Goal: Information Seeking & Learning: Learn about a topic

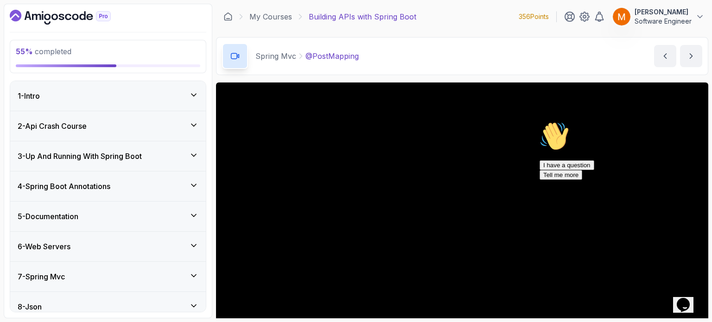
scroll to position [105, 0]
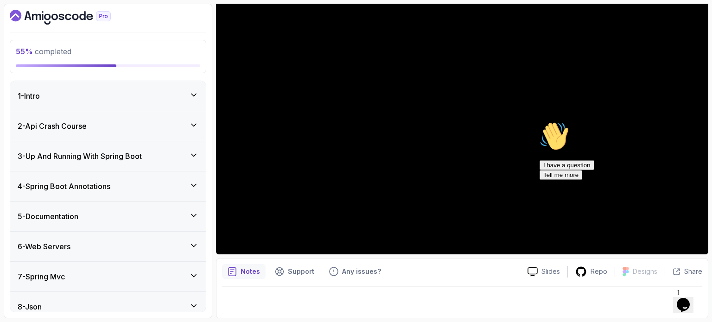
click at [539, 121] on icon "Chat attention grabber" at bounding box center [539, 121] width 0 height 0
click at [683, 300] on icon "$i18n('chat', 'chat_widget')" at bounding box center [683, 305] width 13 height 14
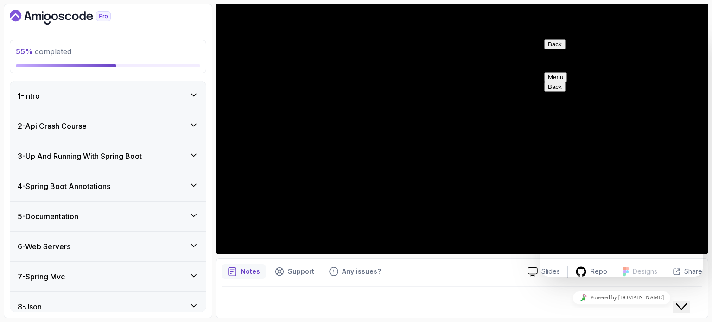
click at [687, 302] on icon "Close Chat This icon closes the chat window." at bounding box center [681, 306] width 11 height 11
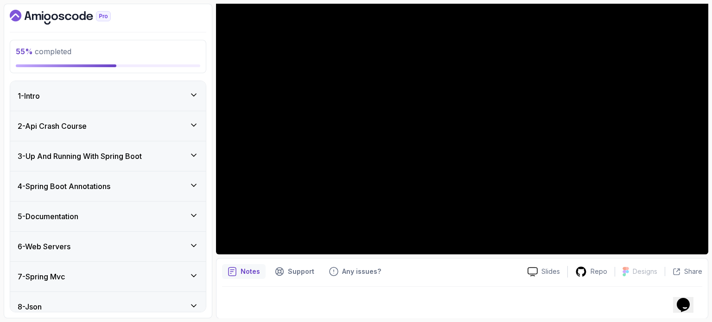
scroll to position [68, 0]
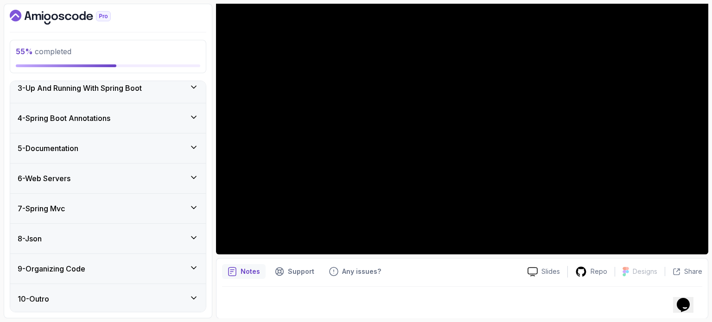
click at [105, 214] on div "7 - Spring Mvc" at bounding box center [108, 209] width 196 height 30
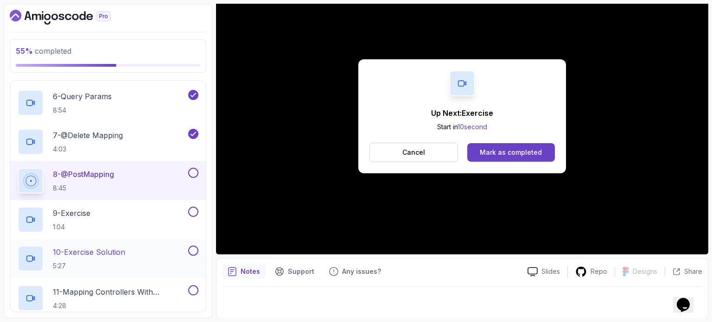
scroll to position [439, 0]
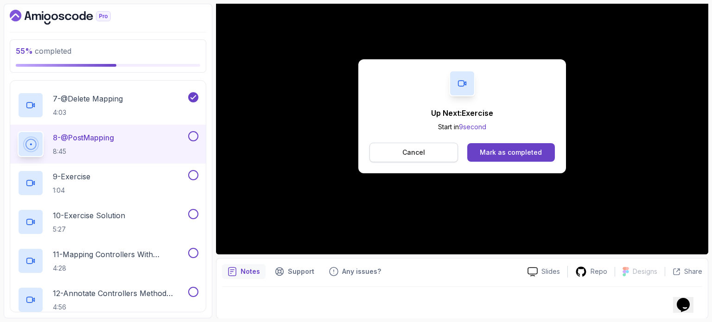
click at [426, 149] on button "Cancel" at bounding box center [413, 152] width 89 height 19
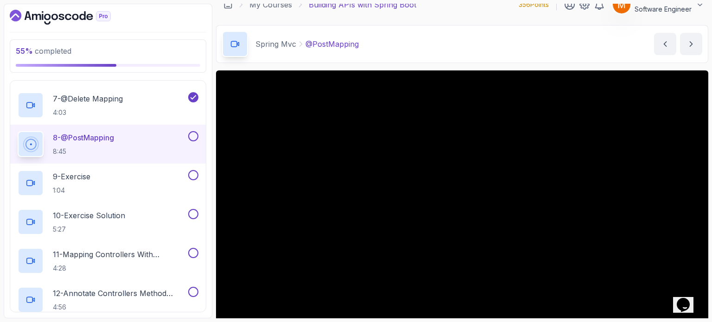
scroll to position [105, 0]
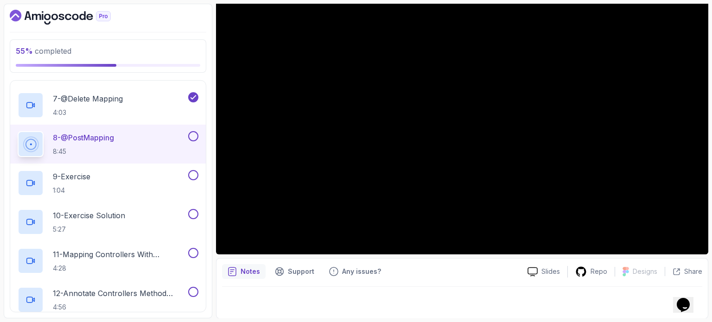
click at [158, 134] on div "8 - @PostMapping 8:45" at bounding box center [102, 144] width 169 height 26
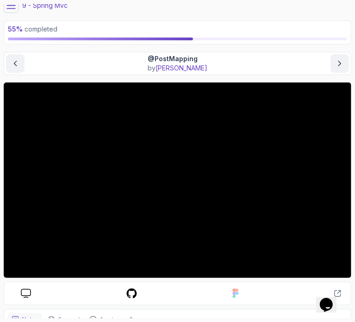
scroll to position [4, 0]
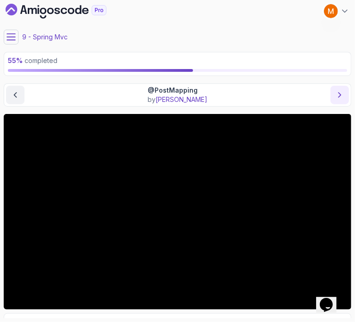
click at [338, 96] on icon "next content" at bounding box center [339, 94] width 9 height 9
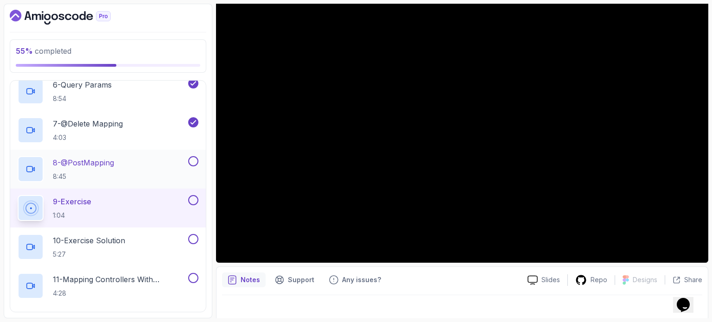
scroll to position [392, 0]
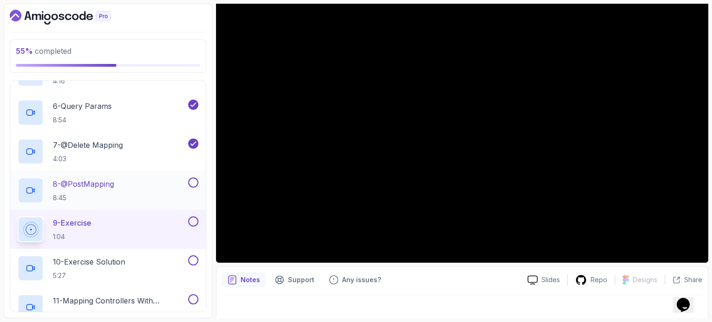
click at [140, 194] on div "8 - @PostMapping 8:45" at bounding box center [102, 190] width 169 height 26
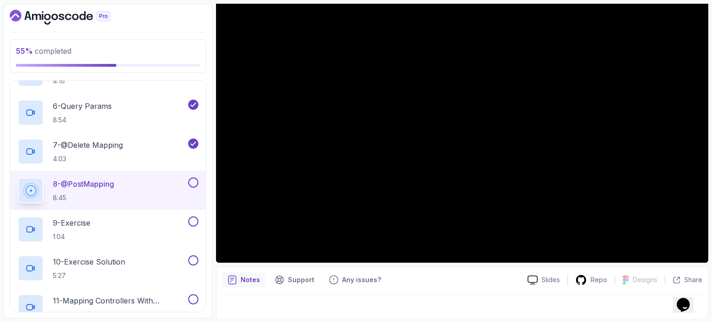
click at [193, 182] on button at bounding box center [193, 182] width 10 height 10
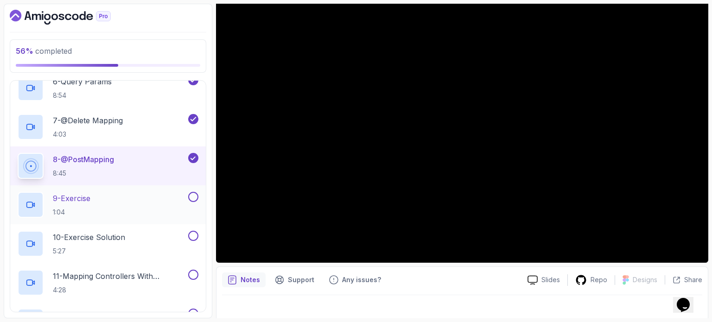
scroll to position [439, 0]
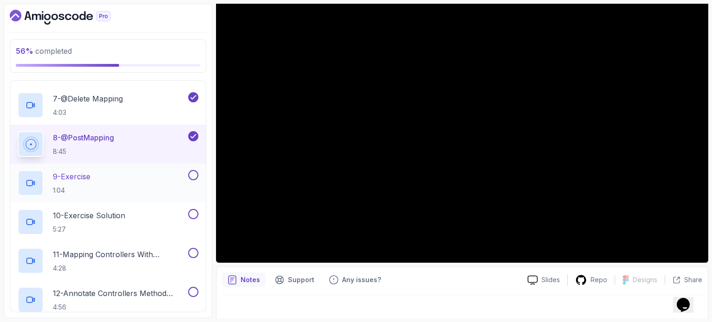
click at [142, 184] on div "9 - Exercise 1:04" at bounding box center [102, 183] width 169 height 26
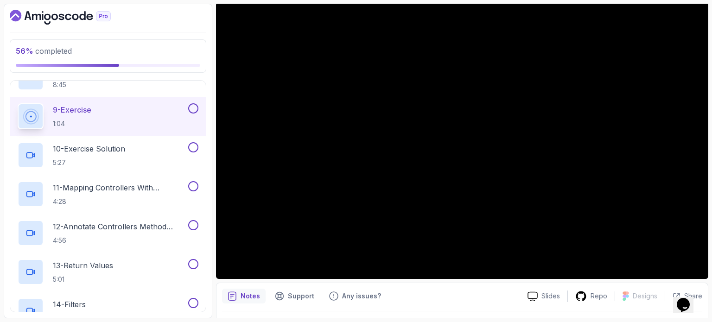
scroll to position [96, 0]
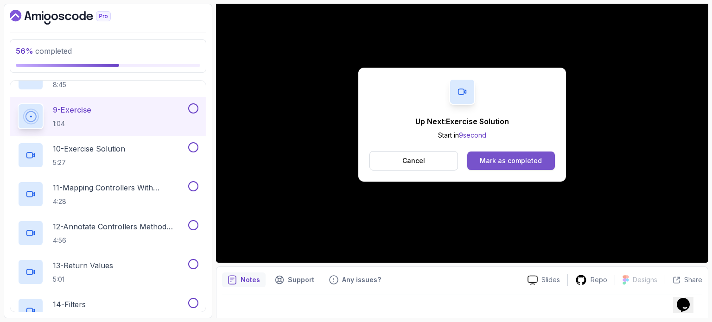
click at [508, 164] on div "Mark as completed" at bounding box center [511, 160] width 62 height 9
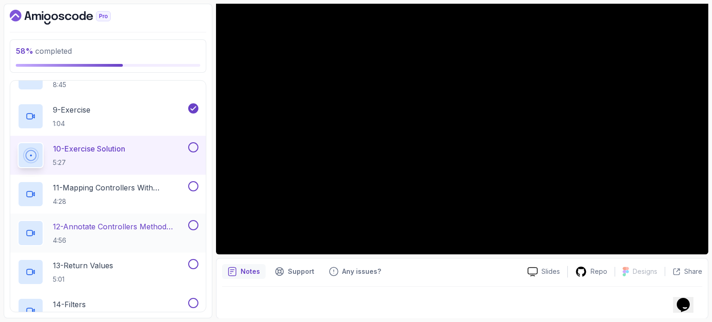
scroll to position [691, 0]
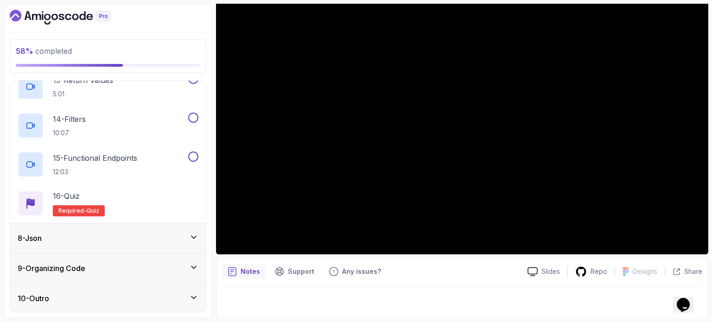
click at [128, 247] on div "8 - Json" at bounding box center [108, 238] width 196 height 30
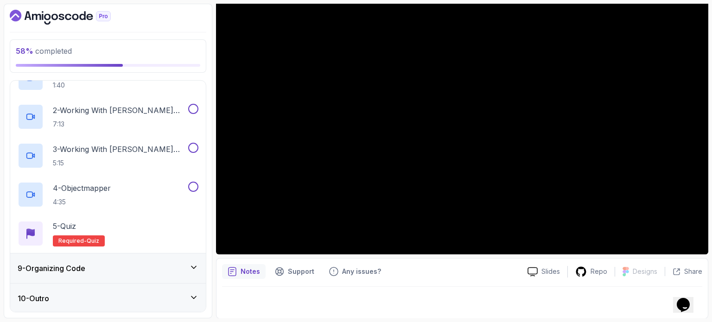
click at [112, 267] on div "9 - Organizing Code" at bounding box center [108, 268] width 181 height 11
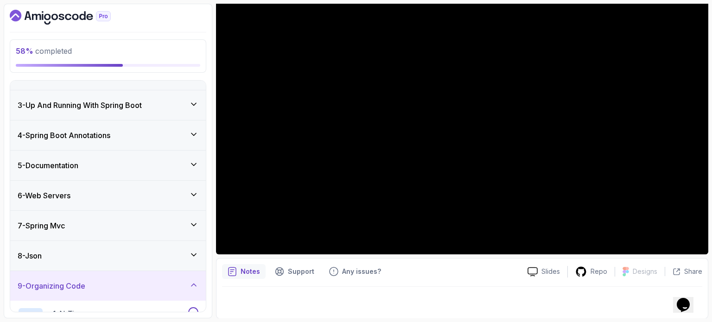
scroll to position [49, 0]
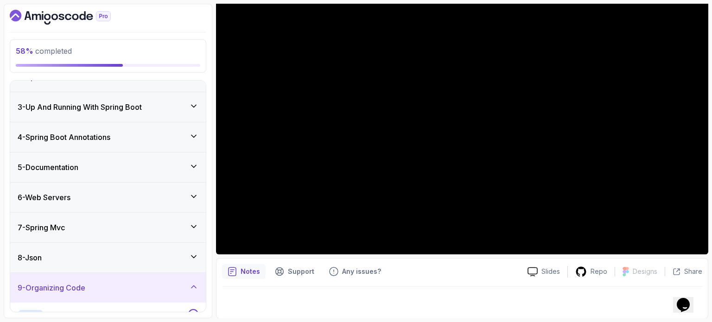
click at [93, 234] on div "7 - Spring Mvc" at bounding box center [108, 228] width 196 height 30
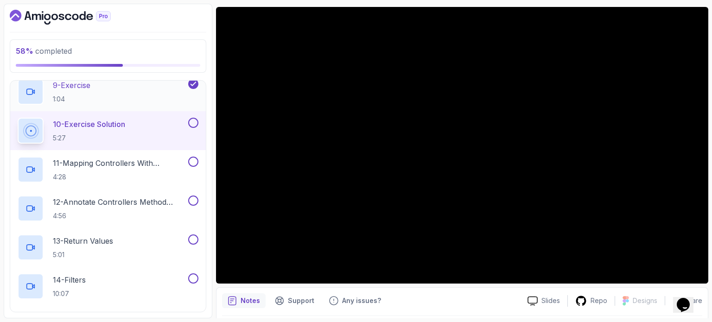
scroll to position [531, 0]
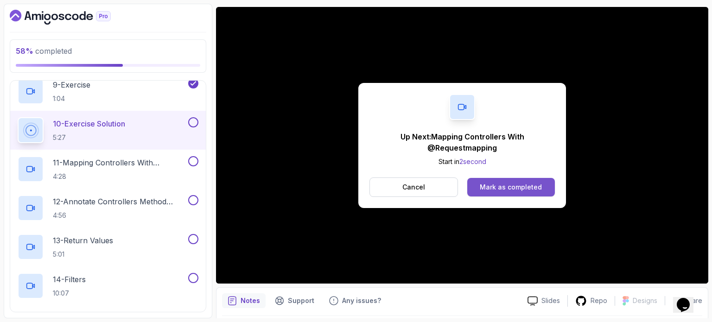
click at [529, 187] on div "Mark as completed" at bounding box center [511, 187] width 62 height 9
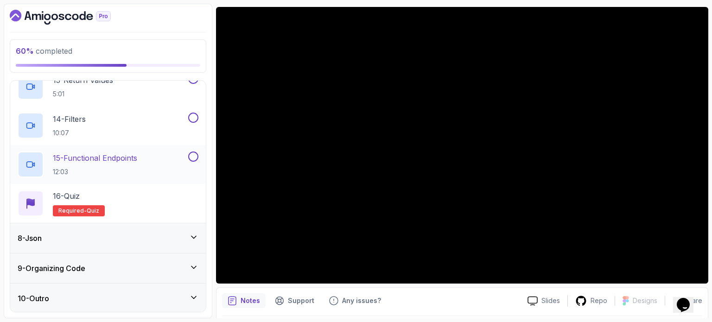
scroll to position [598, 0]
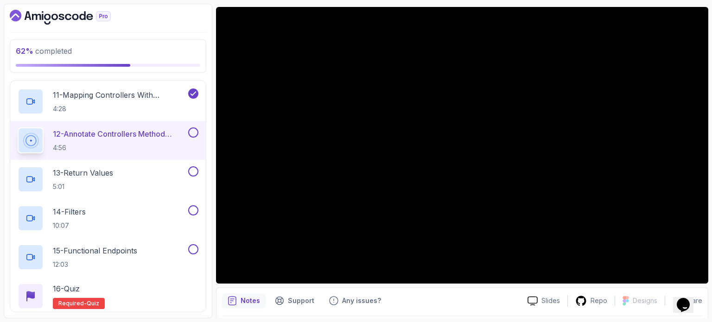
click at [197, 131] on button at bounding box center [193, 132] width 10 height 10
click at [145, 172] on div "13 - Return Values 5:01" at bounding box center [102, 179] width 169 height 26
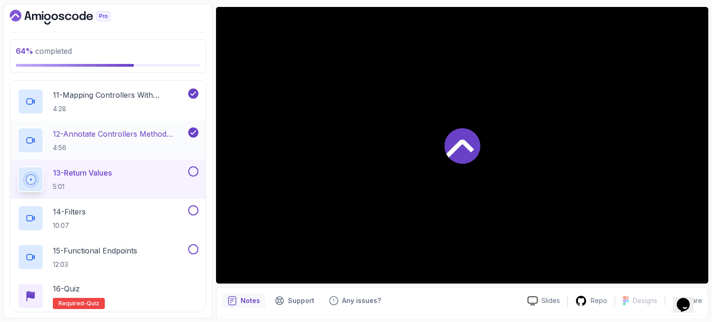
click at [141, 140] on h2 "12 - Annotate Controllers Method Arguments 4:56" at bounding box center [119, 140] width 133 height 24
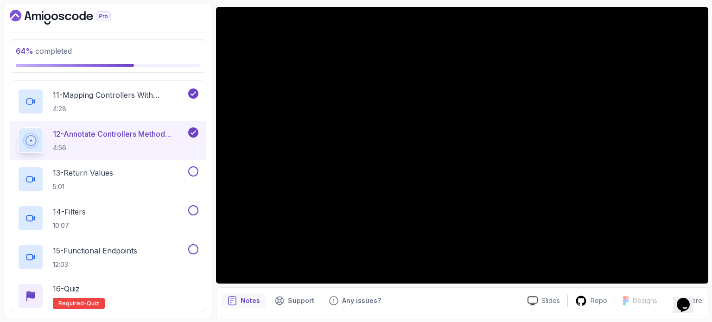
click at [195, 133] on icon at bounding box center [193, 132] width 8 height 9
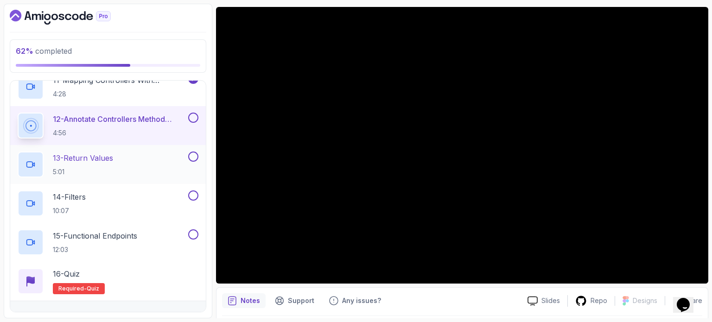
scroll to position [598, 0]
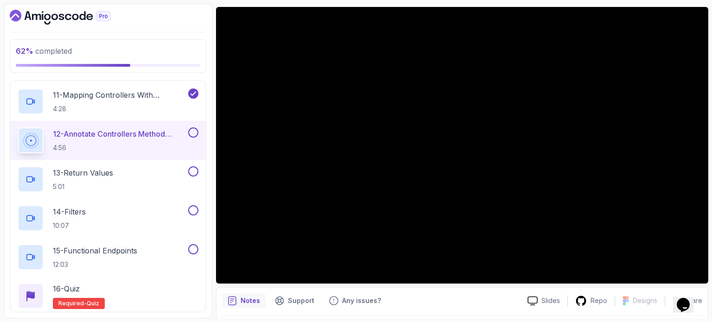
click at [194, 130] on button at bounding box center [193, 132] width 10 height 10
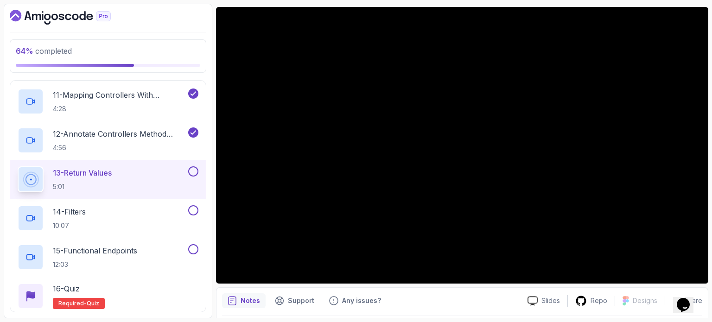
click at [138, 174] on div "13 - Return Values 5:01" at bounding box center [102, 179] width 169 height 26
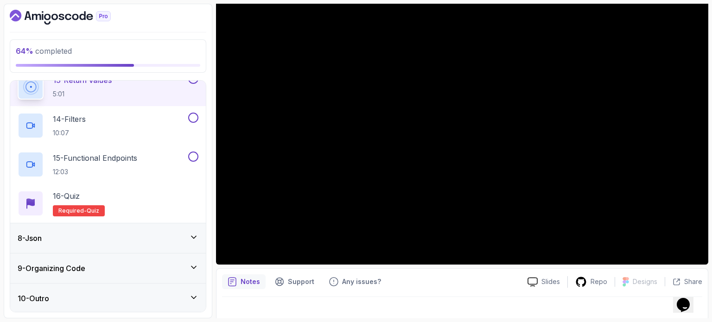
scroll to position [105, 0]
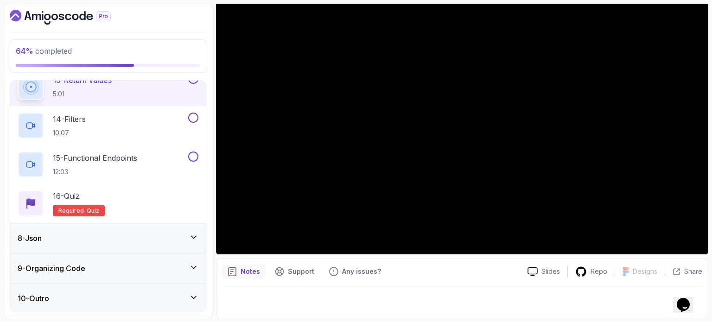
click at [191, 236] on icon at bounding box center [193, 237] width 9 height 9
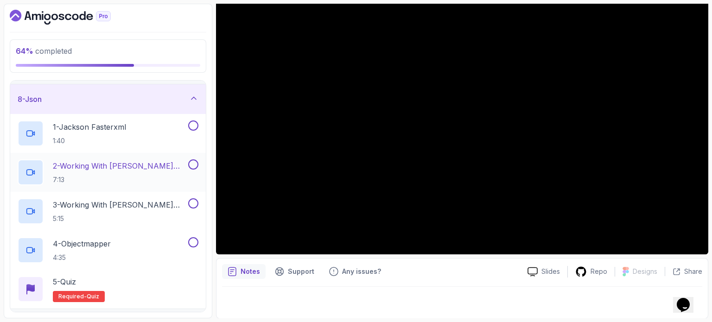
scroll to position [253, 0]
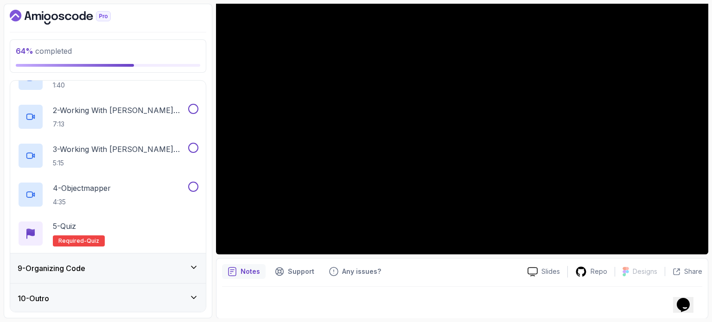
click at [126, 264] on div "9 - Organizing Code" at bounding box center [108, 268] width 181 height 11
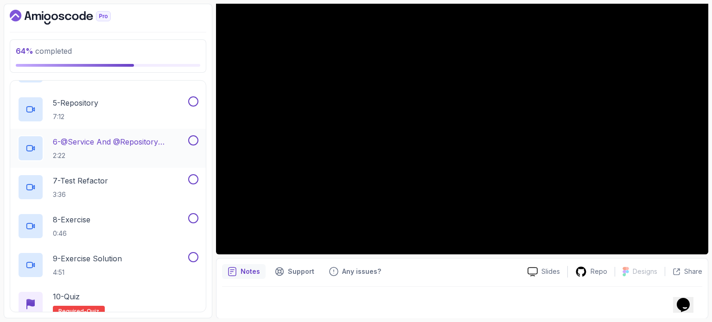
scroll to position [439, 0]
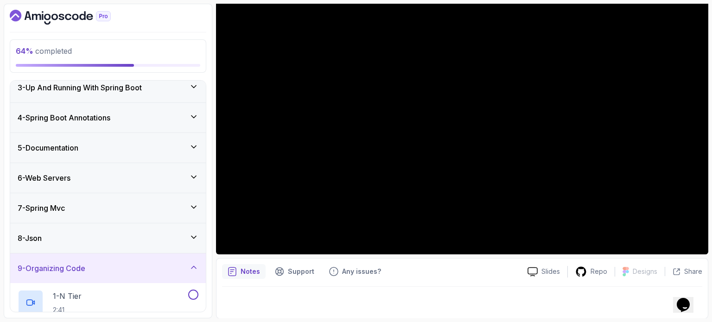
click at [113, 213] on div "7 - Spring Mvc" at bounding box center [108, 207] width 181 height 11
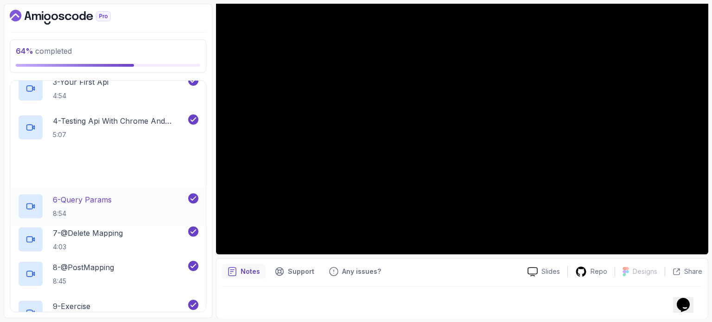
scroll to position [485, 0]
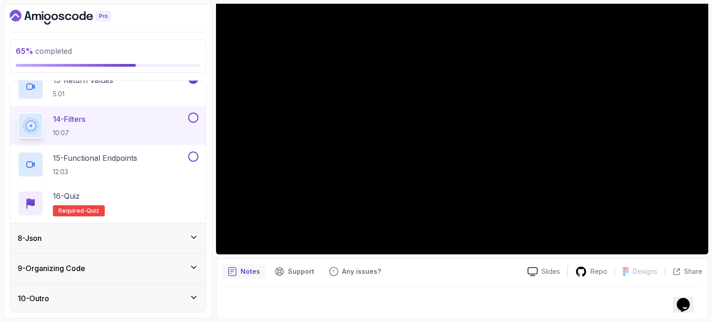
scroll to position [93, 0]
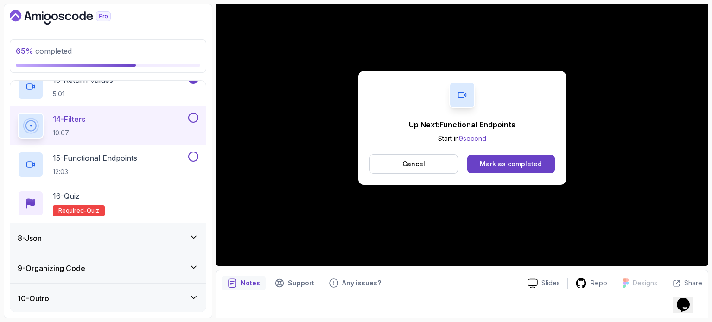
click at [189, 123] on button "14 - Filters 10:07" at bounding box center [108, 126] width 181 height 26
click at [193, 114] on button at bounding box center [193, 118] width 10 height 10
click at [155, 164] on div "15 - Functional Endpoints 12:03" at bounding box center [102, 165] width 169 height 26
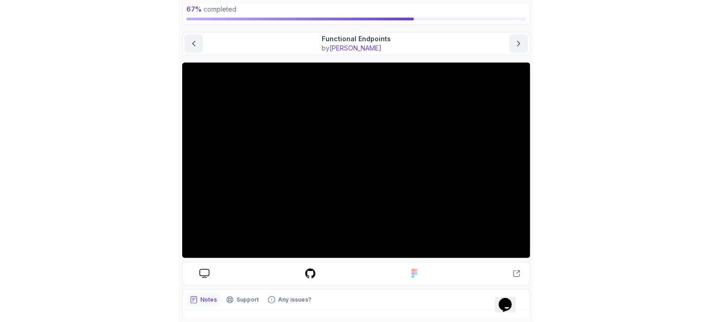
scroll to position [55, 0]
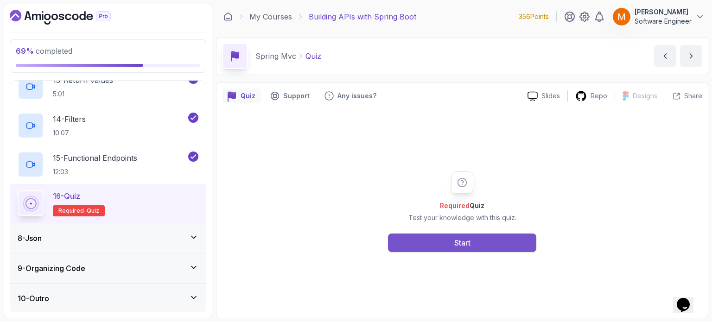
click at [439, 242] on button "Start" at bounding box center [462, 243] width 148 height 19
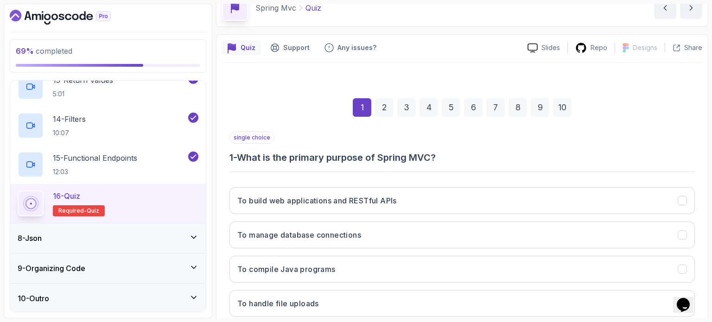
scroll to position [105, 0]
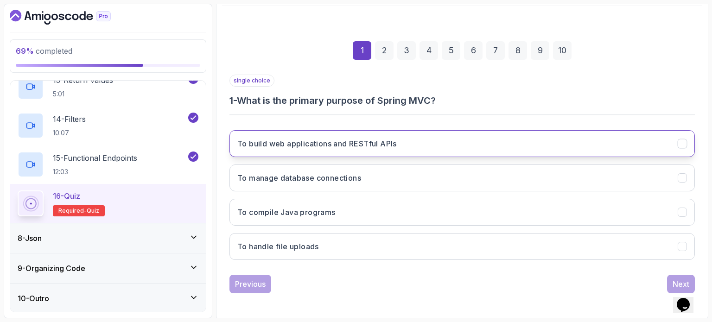
click at [347, 146] on h3 "To build web applications and RESTful APIs" at bounding box center [316, 143] width 159 height 11
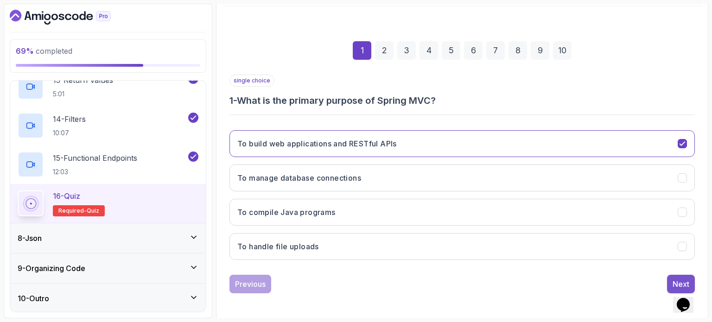
click at [673, 280] on div "Next" at bounding box center [680, 283] width 17 height 11
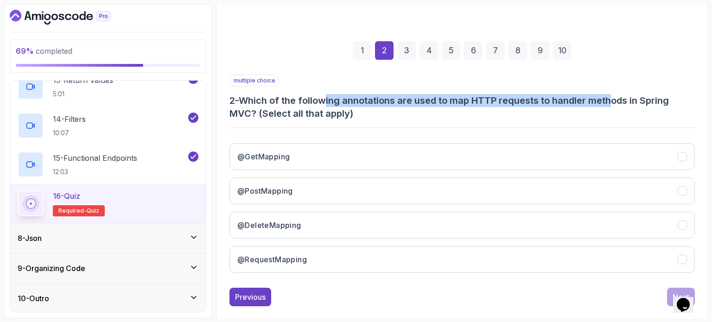
drag, startPoint x: 330, startPoint y: 103, endPoint x: 613, endPoint y: 98, distance: 282.7
click at [613, 98] on h3 "2 - Which of the following annotations are used to map HTTP requests to handler…" at bounding box center [461, 107] width 465 height 26
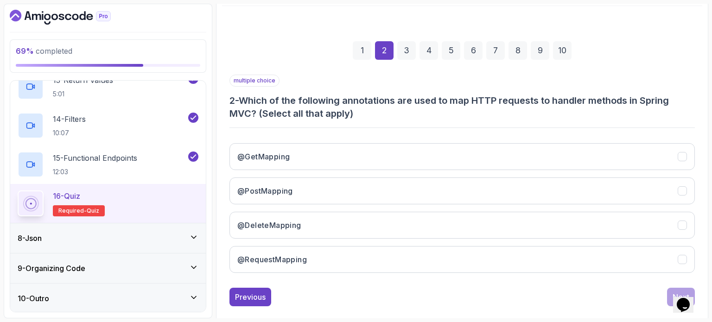
drag, startPoint x: 316, startPoint y: 117, endPoint x: 308, endPoint y: 124, distance: 10.5
click at [316, 117] on h3 "2 - Which of the following annotations are used to map HTTP requests to handler…" at bounding box center [461, 107] width 465 height 26
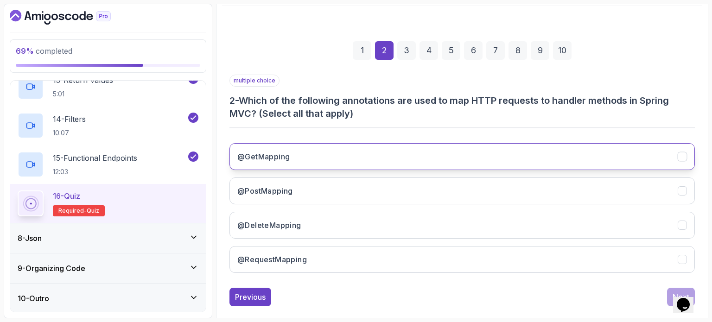
click at [291, 157] on button "@GetMapping" at bounding box center [461, 156] width 465 height 27
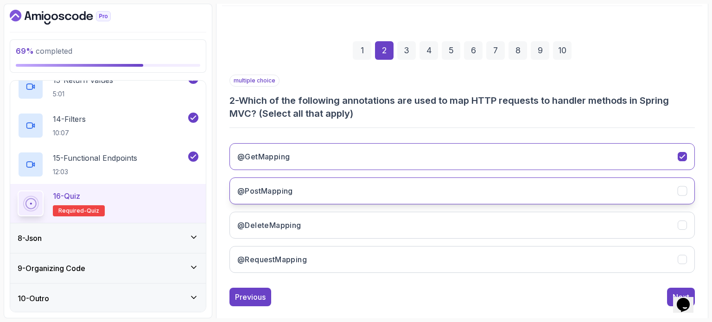
click at [289, 185] on h3 "@PostMapping" at bounding box center [265, 190] width 56 height 11
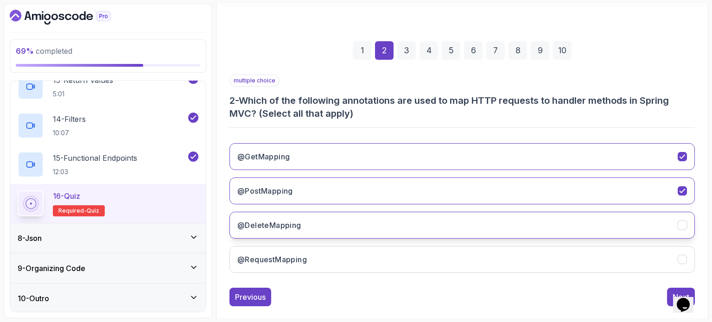
click at [294, 223] on h3 "@DeleteMapping" at bounding box center [269, 225] width 64 height 11
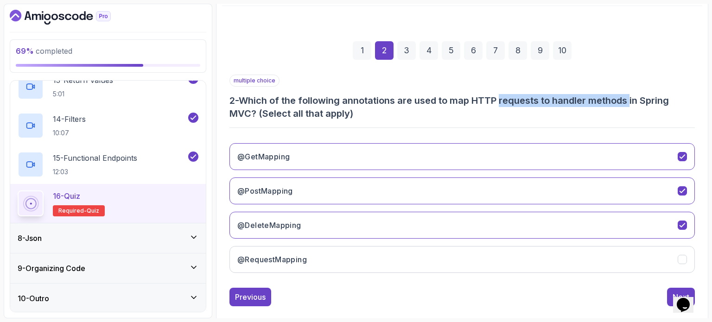
drag, startPoint x: 503, startPoint y: 103, endPoint x: 632, endPoint y: 114, distance: 129.3
click at [633, 98] on h3 "2 - Which of the following annotations are used to map HTTP requests to handler…" at bounding box center [461, 107] width 465 height 26
click at [667, 295] on button "Next" at bounding box center [681, 297] width 28 height 19
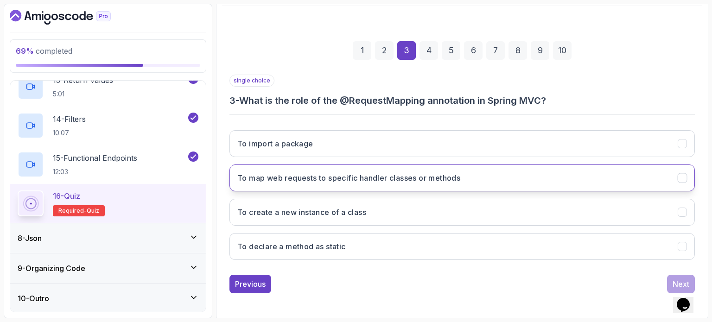
drag, startPoint x: 337, startPoint y: 180, endPoint x: 349, endPoint y: 184, distance: 12.6
click at [338, 180] on h3 "To map web requests to specific handler classes or methods" at bounding box center [348, 177] width 223 height 11
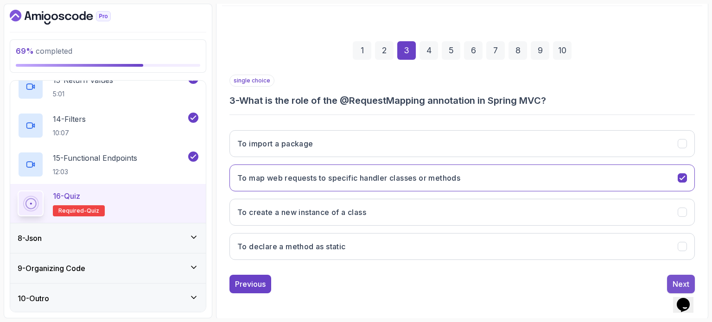
click at [670, 278] on button "Next" at bounding box center [681, 284] width 28 height 19
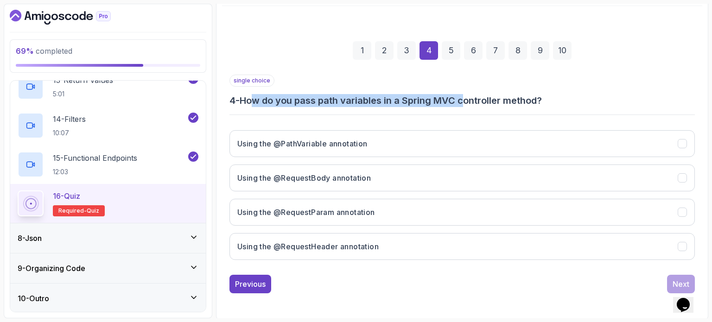
drag, startPoint x: 256, startPoint y: 98, endPoint x: 466, endPoint y: 96, distance: 209.5
click at [466, 96] on h3 "4 - How do you pass path variables in a Spring MVC controller method?" at bounding box center [461, 100] width 465 height 13
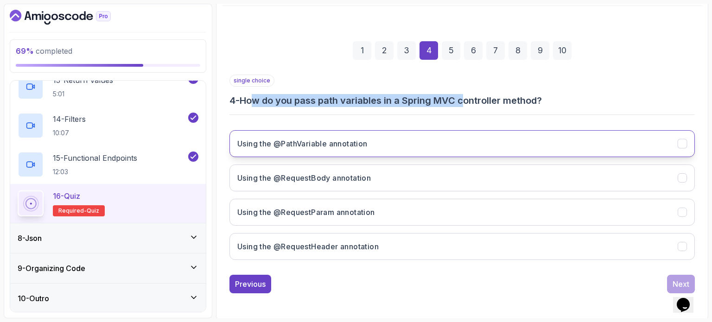
click at [362, 139] on h3 "Using the @PathVariable annotation" at bounding box center [302, 143] width 130 height 11
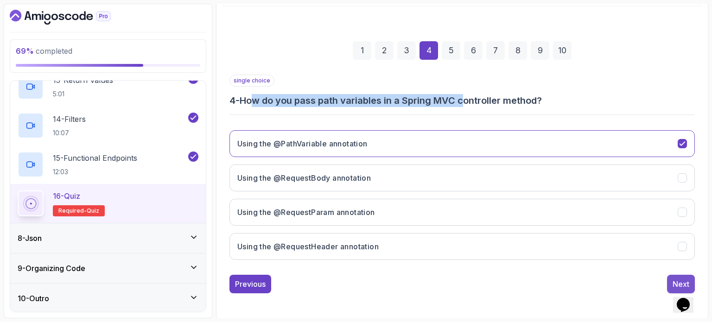
click at [671, 275] on button "Next" at bounding box center [681, 284] width 28 height 19
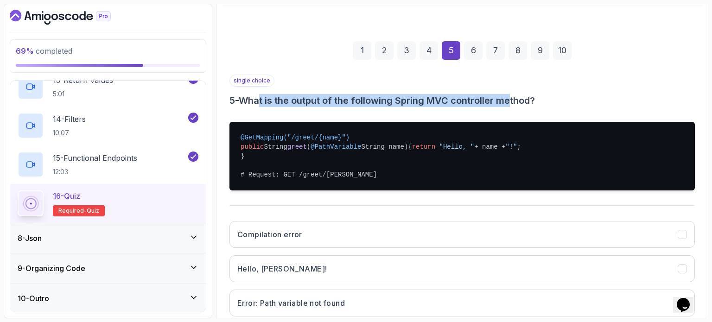
drag, startPoint x: 335, startPoint y: 100, endPoint x: 513, endPoint y: 104, distance: 178.0
click at [513, 104] on h3 "5 - What is the output of the following Spring MVC controller method?" at bounding box center [461, 100] width 465 height 13
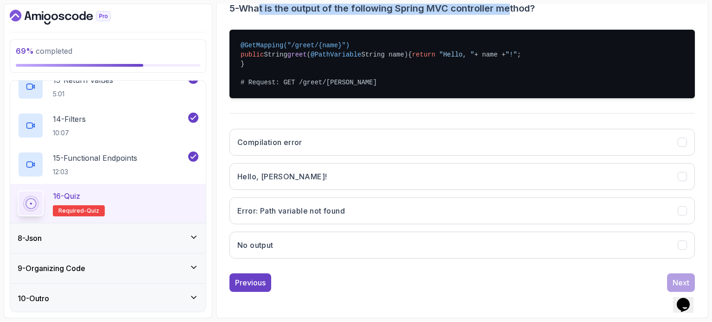
scroll to position [205, 0]
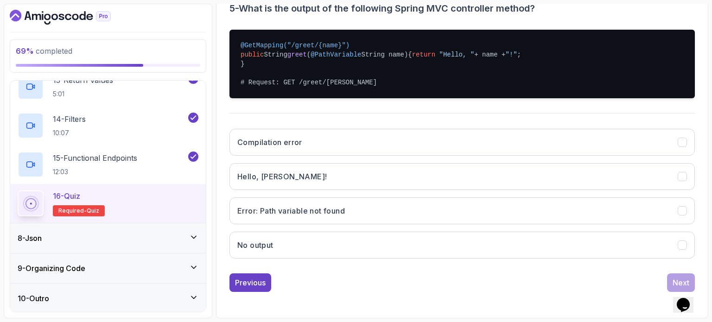
click at [324, 57] on pre "@GetMapping("/greet/{name}") public String greet ( @PathVariable String name) {…" at bounding box center [461, 64] width 465 height 69
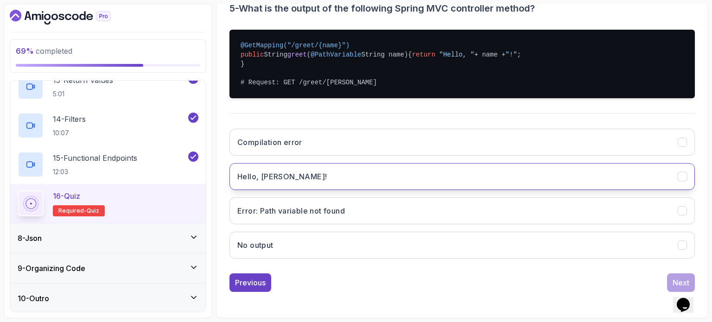
click at [327, 178] on button "Hello, [PERSON_NAME]!" at bounding box center [461, 176] width 465 height 27
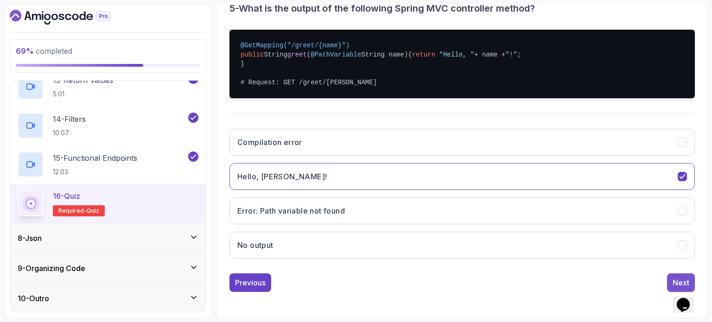
click at [674, 278] on div "Next" at bounding box center [680, 282] width 17 height 11
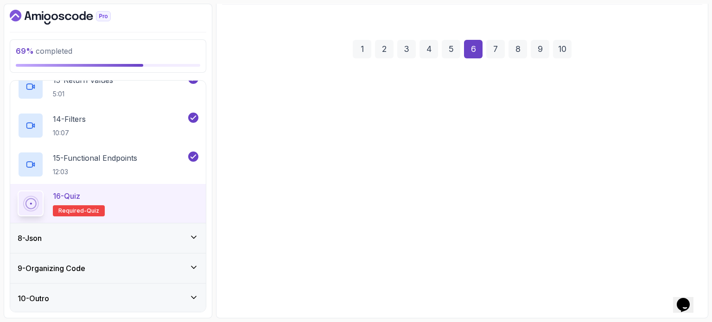
scroll to position [105, 0]
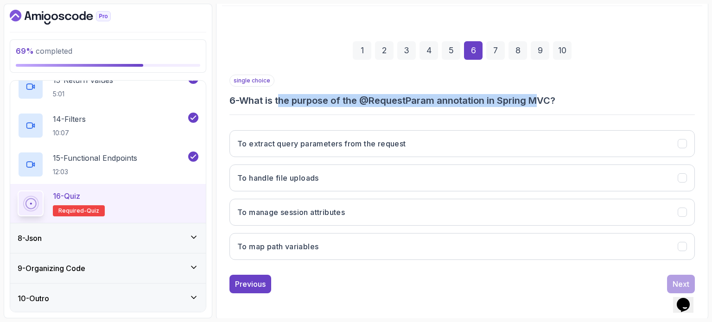
drag, startPoint x: 284, startPoint y: 100, endPoint x: 541, endPoint y: 105, distance: 257.7
click at [541, 105] on h3 "6 - What is the purpose of the @RequestParam annotation in Spring MVC?" at bounding box center [461, 100] width 465 height 13
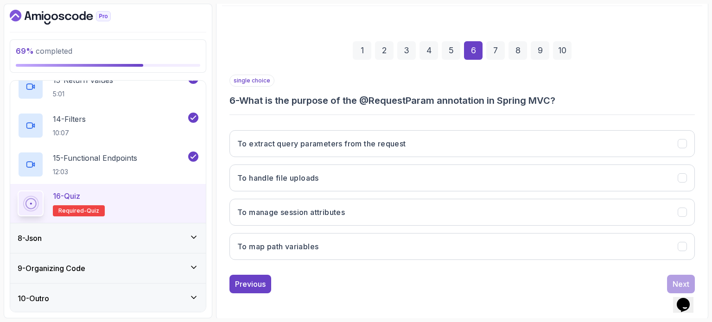
click at [430, 111] on div "single choice 6 - What is the purpose of the @RequestParam annotation in Spring…" at bounding box center [461, 171] width 465 height 193
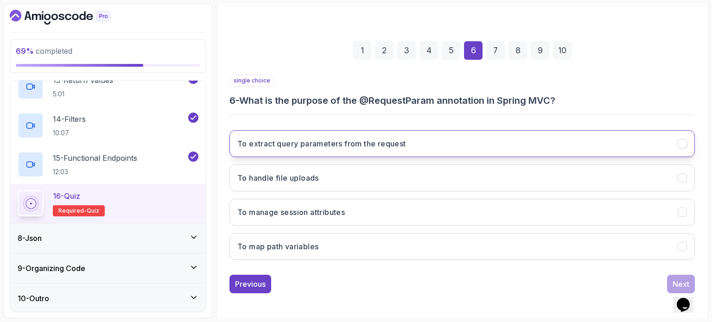
click at [360, 147] on h3 "To extract query parameters from the request" at bounding box center [321, 143] width 169 height 11
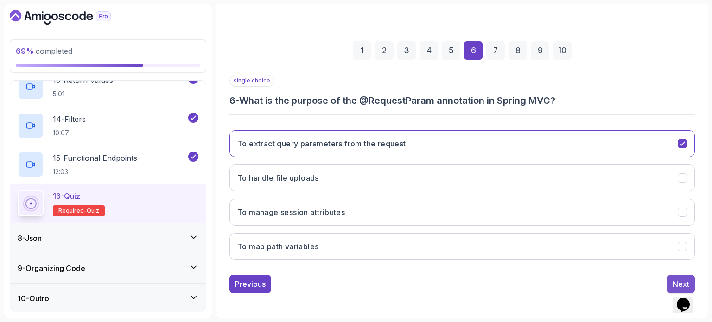
click at [675, 279] on div "Next" at bounding box center [680, 283] width 17 height 11
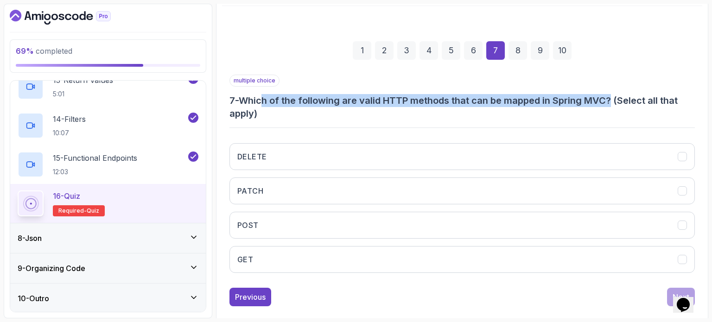
drag, startPoint x: 278, startPoint y: 100, endPoint x: 592, endPoint y: 111, distance: 314.4
click at [614, 99] on h3 "7 - Which of the following are valid HTTP methods that can be mapped in Spring …" at bounding box center [461, 107] width 465 height 26
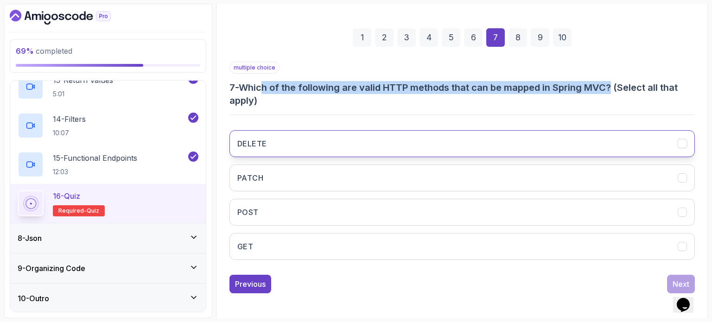
click at [335, 139] on button "DELETE" at bounding box center [461, 143] width 465 height 27
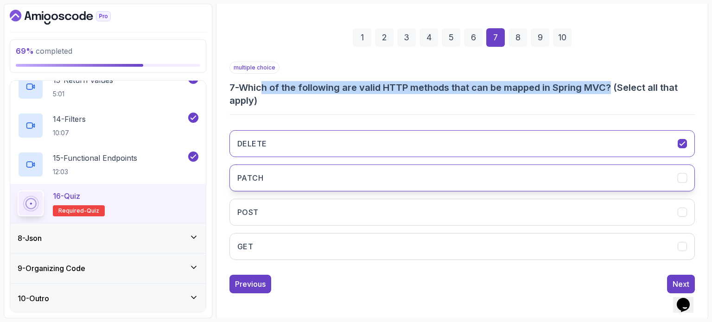
click at [311, 182] on button "PATCH" at bounding box center [461, 177] width 465 height 27
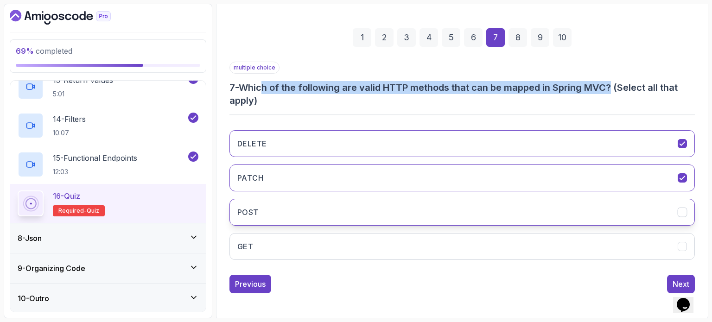
click at [294, 216] on button "POST" at bounding box center [461, 212] width 465 height 27
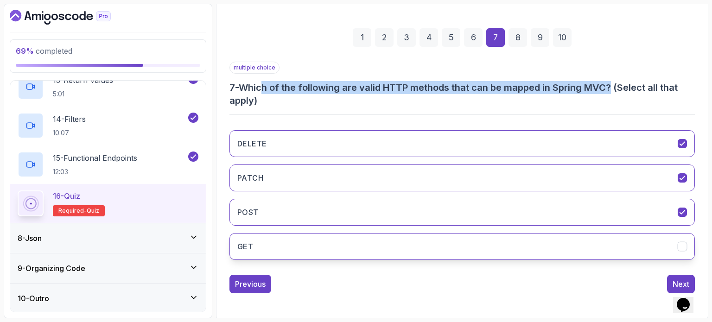
click at [294, 241] on button "GET" at bounding box center [461, 246] width 465 height 27
click at [677, 279] on div "Next" at bounding box center [680, 283] width 17 height 11
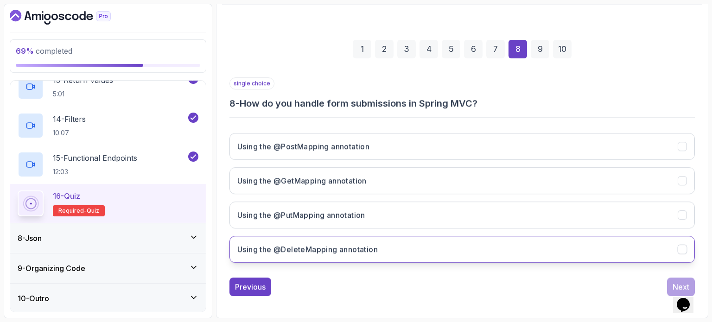
scroll to position [105, 0]
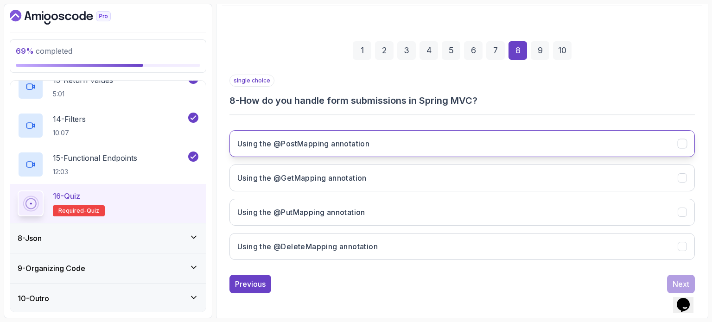
click at [327, 152] on button "Using the @PostMapping annotation" at bounding box center [461, 143] width 465 height 27
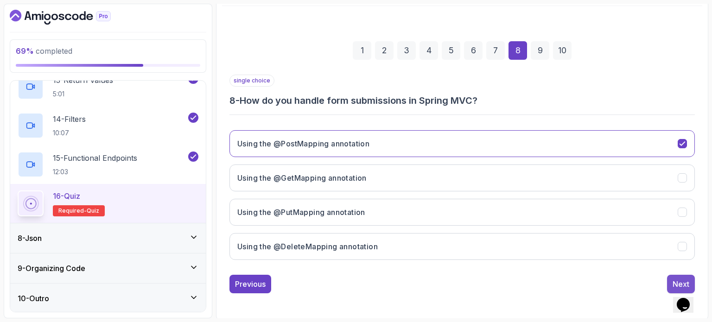
click at [677, 281] on div "Next" at bounding box center [680, 283] width 17 height 11
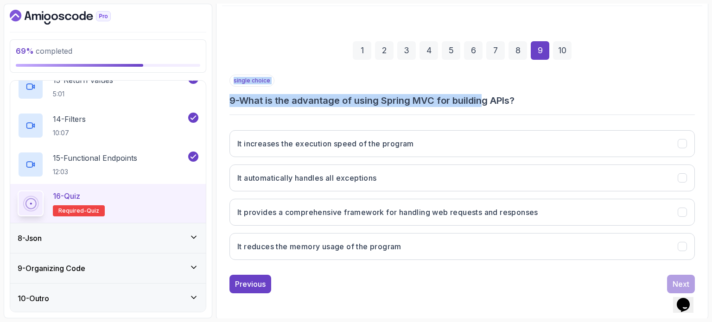
drag, startPoint x: 300, startPoint y: 108, endPoint x: 486, endPoint y: 92, distance: 186.0
click at [486, 92] on div "single choice 9 - What is the advantage of using Spring MVC for building APIs? …" at bounding box center [461, 171] width 465 height 193
click at [486, 92] on div "single choice 9 - What is the advantage of using Spring MVC for building APIs?" at bounding box center [461, 91] width 465 height 32
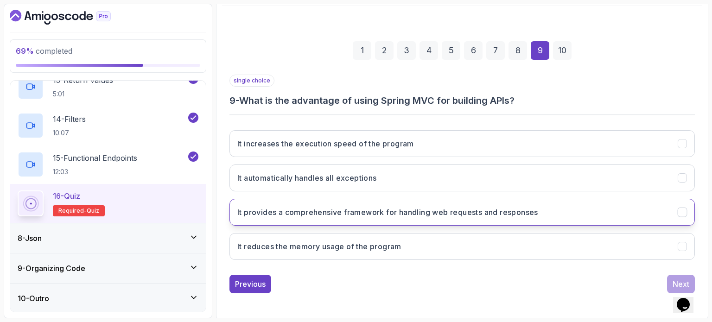
click at [337, 209] on h3 "It provides a comprehensive framework for handling web requests and responses" at bounding box center [387, 212] width 301 height 11
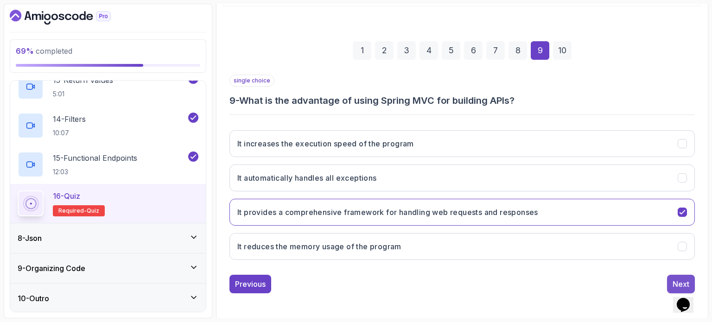
click at [677, 281] on div "Next" at bounding box center [680, 283] width 17 height 11
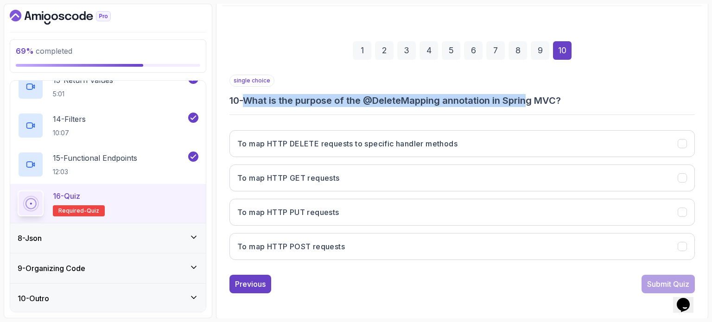
drag, startPoint x: 267, startPoint y: 98, endPoint x: 534, endPoint y: 90, distance: 267.0
click at [534, 90] on div "single choice 10 - What is the purpose of the @DeleteMapping annotation in Spri…" at bounding box center [461, 91] width 465 height 32
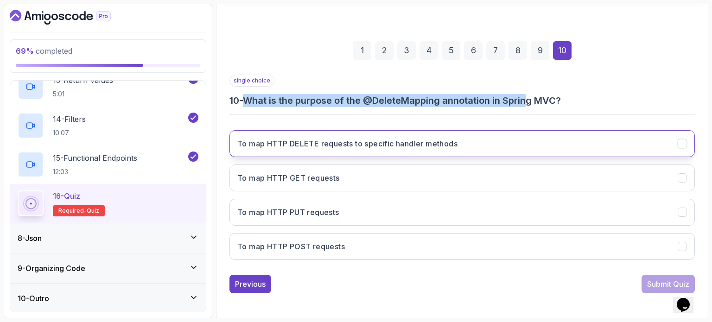
click at [331, 148] on button "To map HTTP DELETE requests to specific handler methods" at bounding box center [461, 143] width 465 height 27
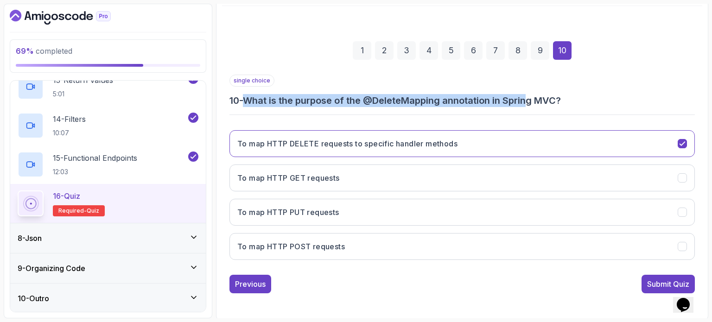
click at [651, 283] on div "Submit Quiz" at bounding box center [668, 283] width 42 height 11
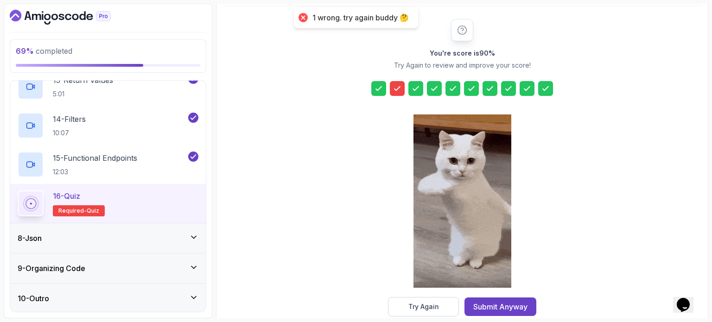
click at [392, 88] on div at bounding box center [397, 88] width 15 height 15
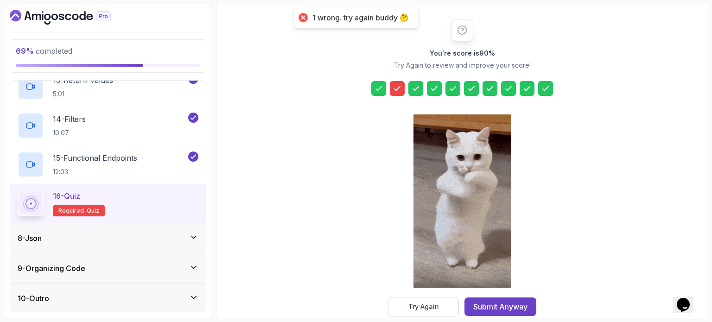
click at [397, 90] on icon at bounding box center [396, 88] width 9 height 9
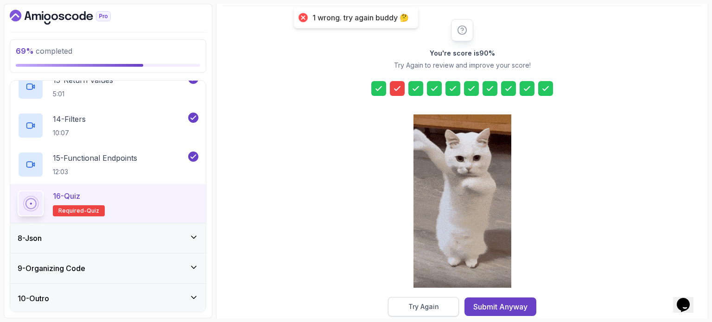
click at [433, 309] on div "Try Again" at bounding box center [423, 306] width 31 height 9
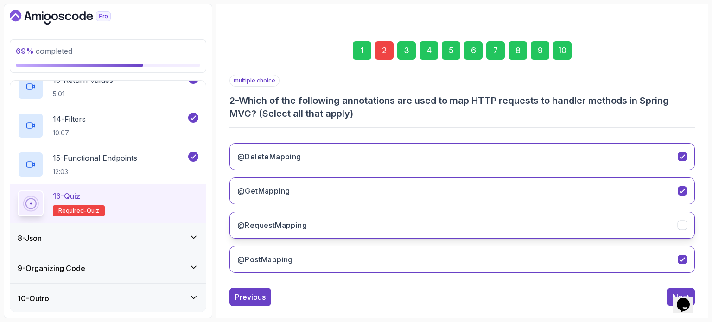
click at [392, 220] on button "@RequestMapping" at bounding box center [461, 225] width 465 height 27
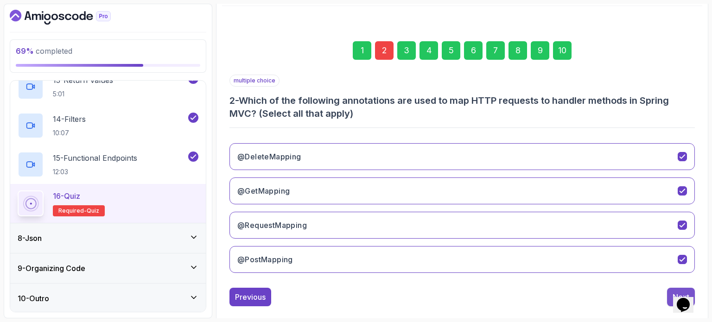
click at [667, 292] on button "Next" at bounding box center [681, 297] width 28 height 19
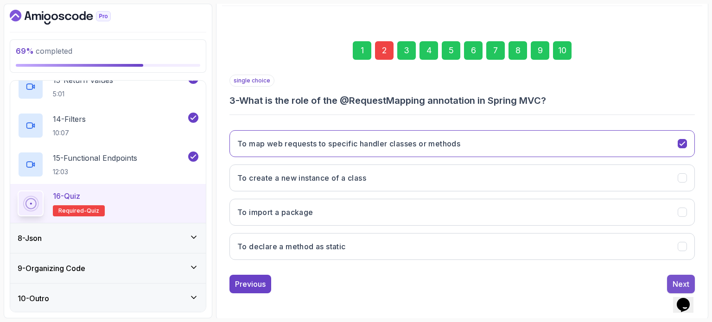
click at [685, 279] on div "Next" at bounding box center [680, 283] width 17 height 11
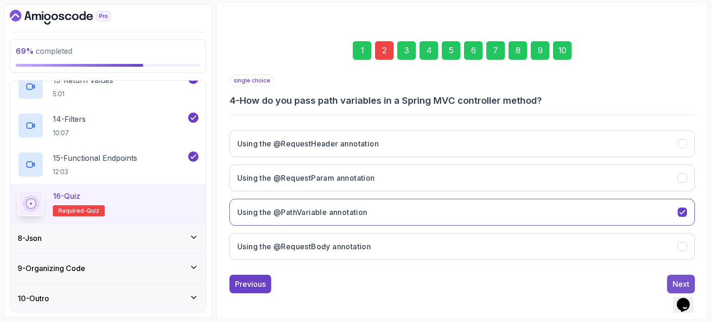
click at [686, 279] on div "Next" at bounding box center [680, 283] width 17 height 11
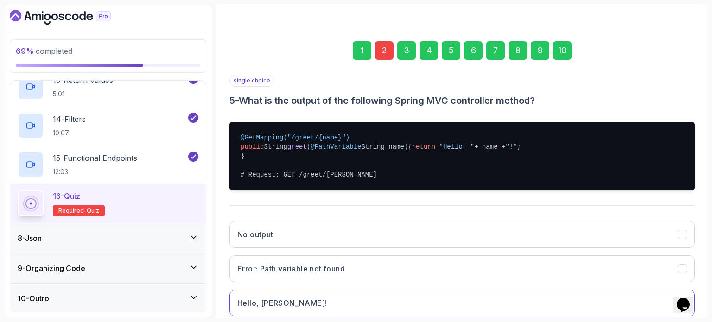
click at [688, 277] on button "Error: Path variable not found" at bounding box center [461, 268] width 465 height 27
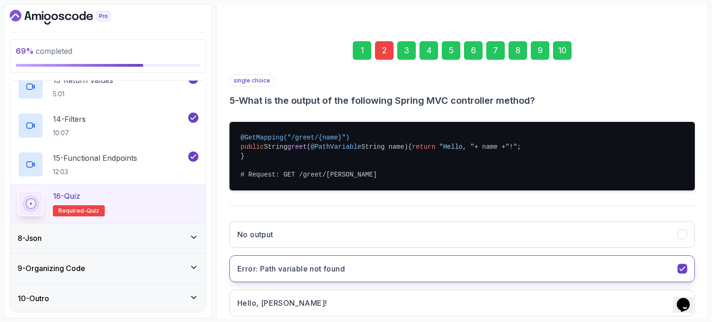
click at [688, 277] on button "Error: Path variable not found" at bounding box center [461, 268] width 465 height 27
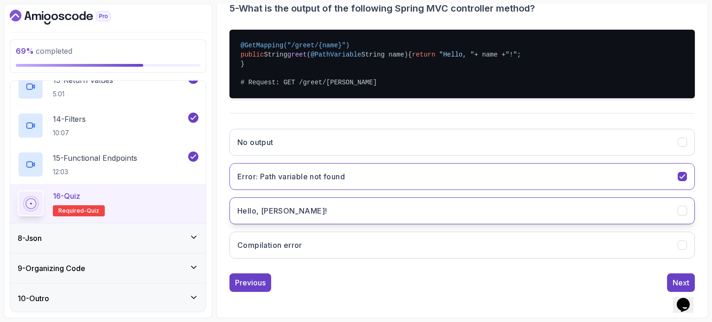
click at [488, 214] on button "Hello, [PERSON_NAME]!" at bounding box center [461, 210] width 465 height 27
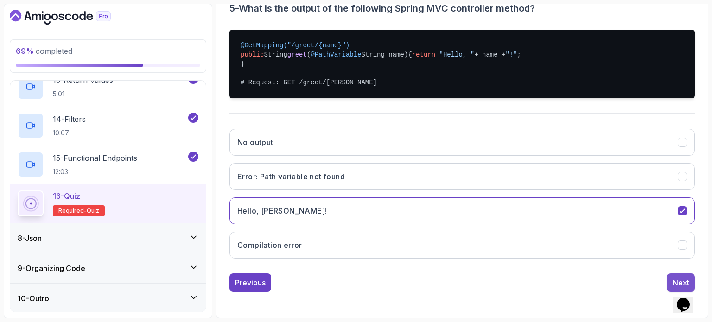
click at [683, 280] on div "Next" at bounding box center [680, 282] width 17 height 11
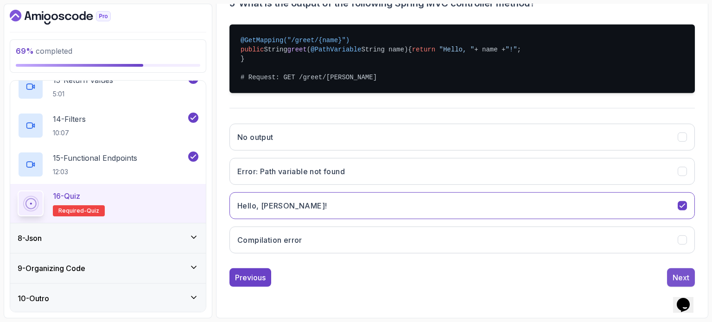
scroll to position [105, 0]
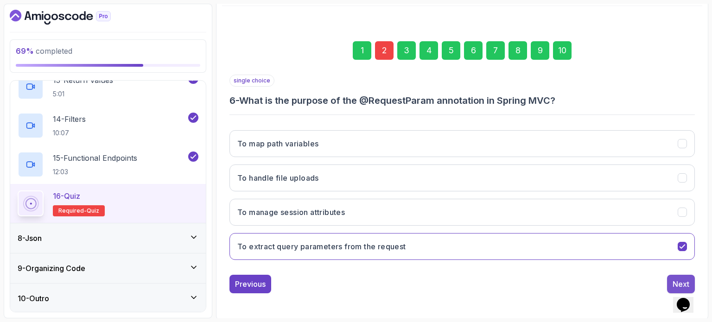
click at [679, 281] on div "Next" at bounding box center [680, 283] width 17 height 11
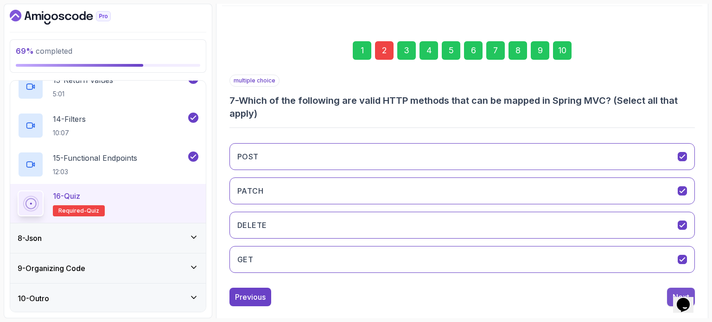
click at [671, 293] on button "Next" at bounding box center [681, 297] width 28 height 19
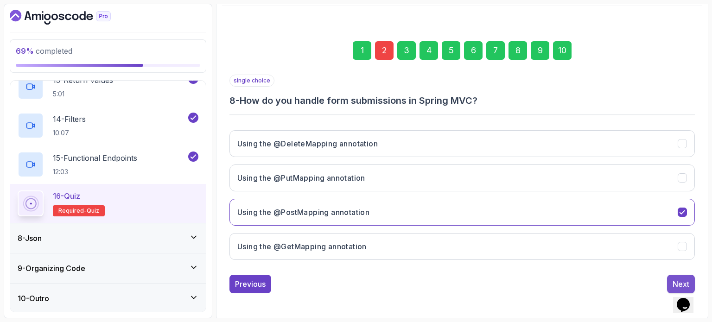
click at [671, 282] on button "Next" at bounding box center [681, 284] width 28 height 19
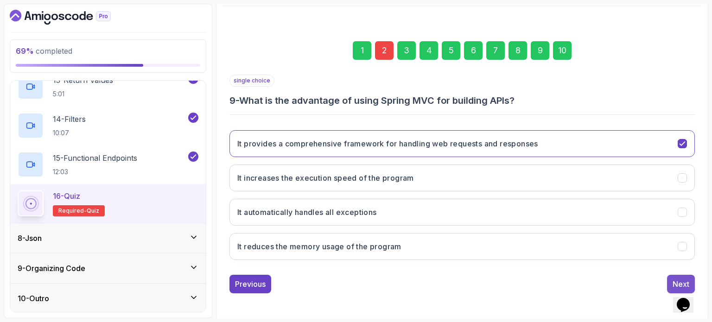
click at [673, 284] on div "Next" at bounding box center [680, 283] width 17 height 11
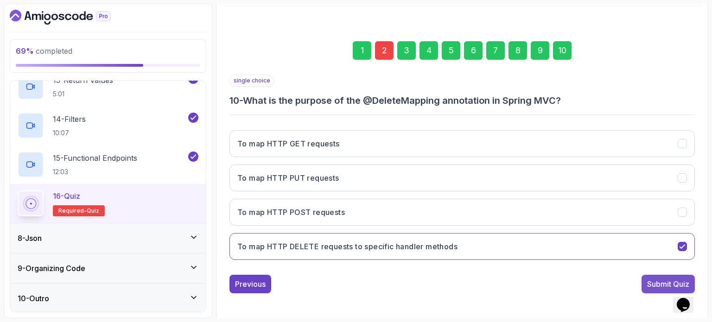
click at [672, 283] on div "Submit Quiz" at bounding box center [668, 283] width 42 height 11
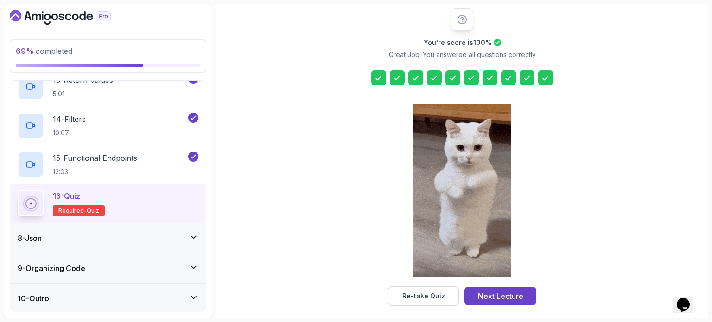
scroll to position [121, 0]
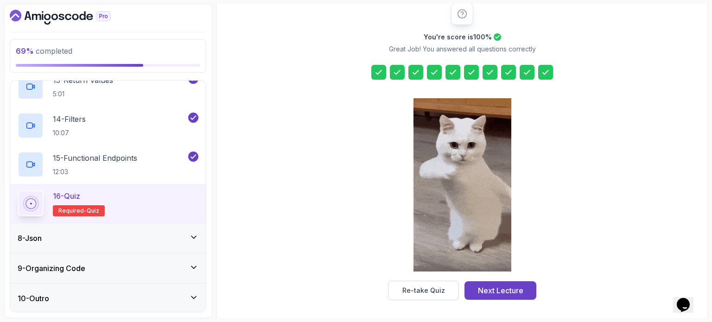
click at [135, 238] on div "8 - Json" at bounding box center [108, 238] width 181 height 11
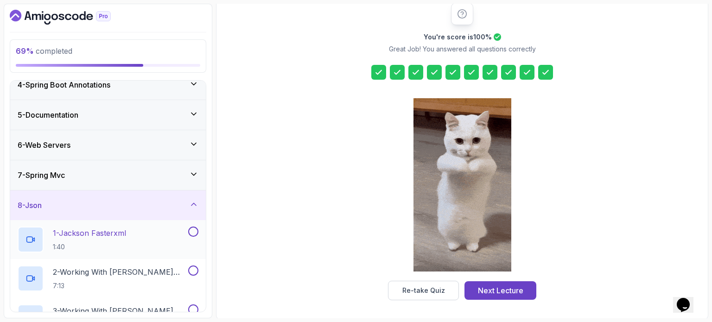
scroll to position [114, 0]
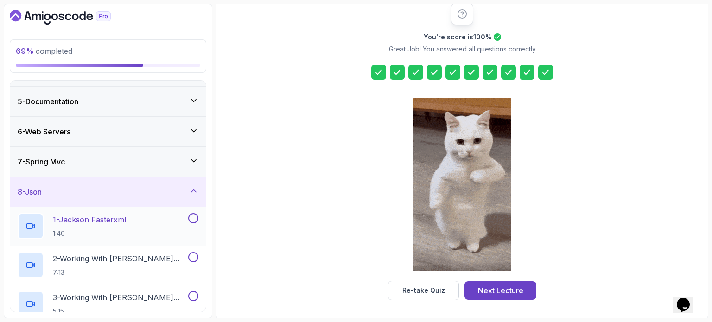
click at [105, 222] on p "1 - [PERSON_NAME] Fasterxml" at bounding box center [89, 219] width 73 height 11
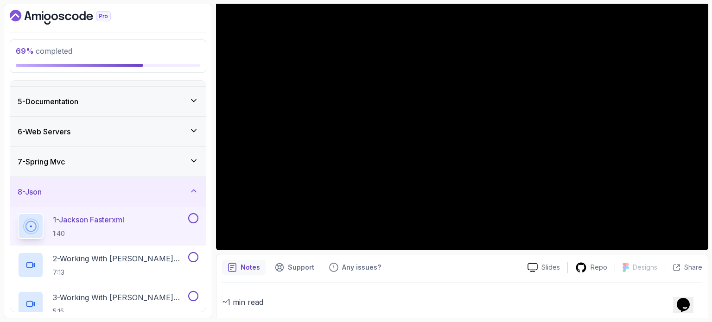
scroll to position [93, 0]
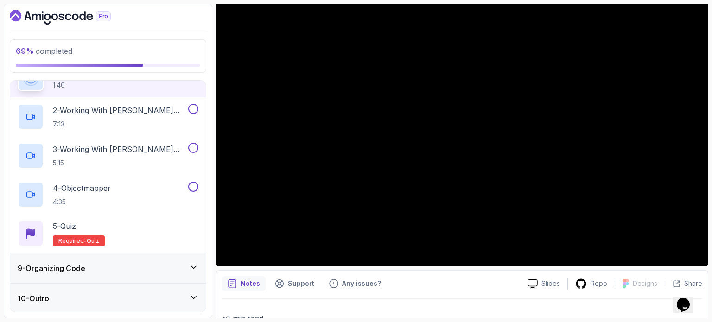
click at [169, 272] on div "9 - Organizing Code" at bounding box center [108, 268] width 181 height 11
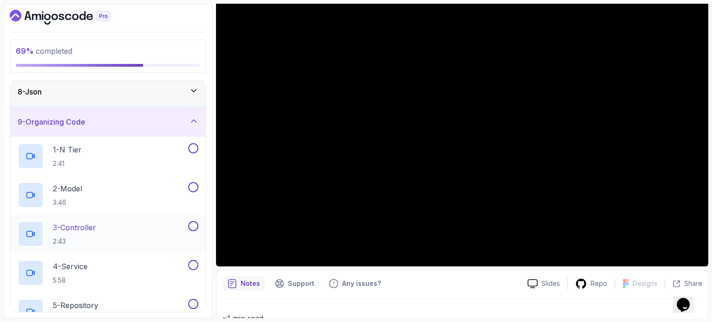
scroll to position [161, 0]
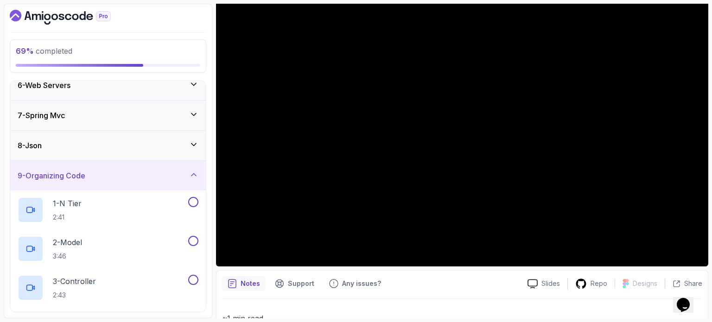
click at [119, 172] on div "9 - Organizing Code" at bounding box center [108, 175] width 181 height 11
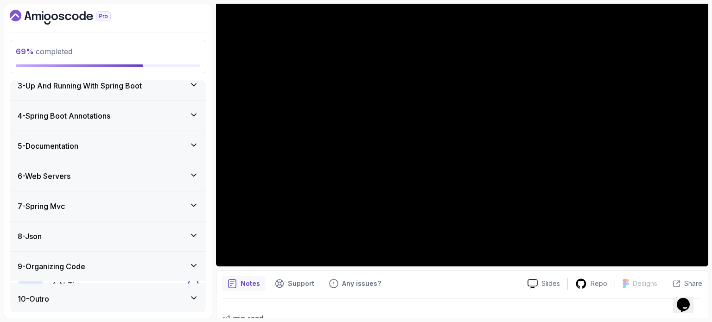
scroll to position [68, 0]
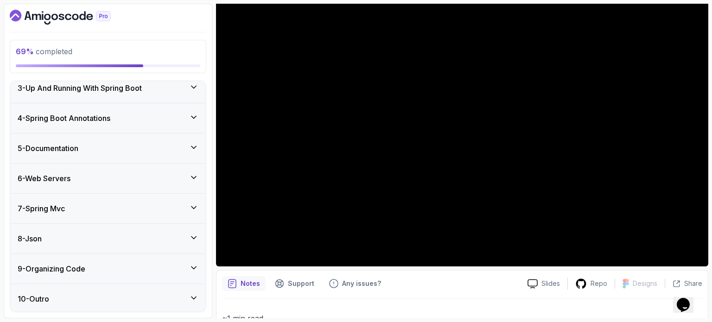
click at [133, 233] on div "8 - Json" at bounding box center [108, 238] width 181 height 11
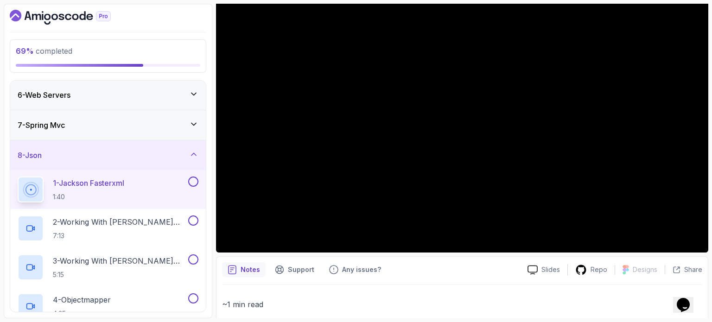
scroll to position [164, 0]
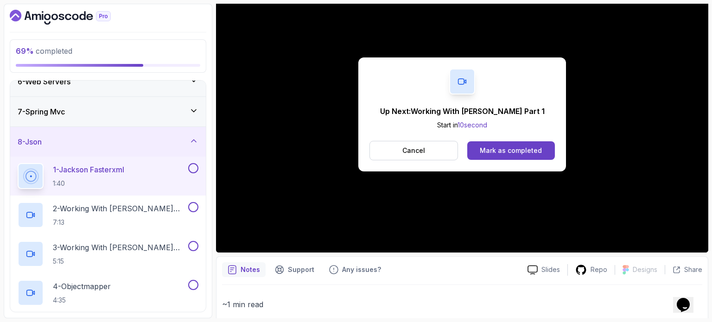
click at [193, 170] on button at bounding box center [193, 168] width 10 height 10
click at [123, 206] on p "2 - Working With [PERSON_NAME] Part 1" at bounding box center [119, 208] width 133 height 11
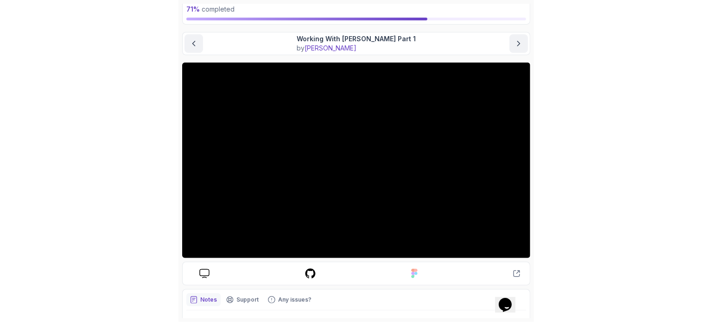
scroll to position [55, 0]
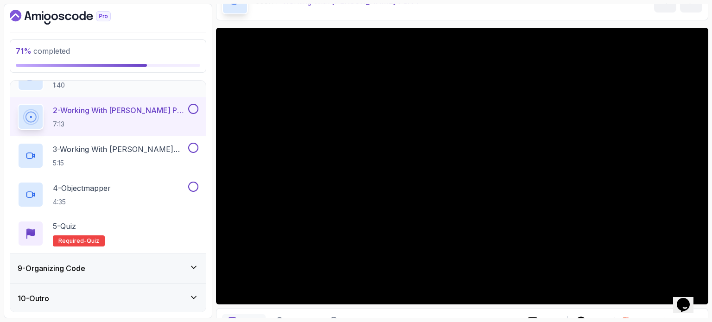
click at [178, 255] on div "9 - Organizing Code" at bounding box center [108, 268] width 196 height 30
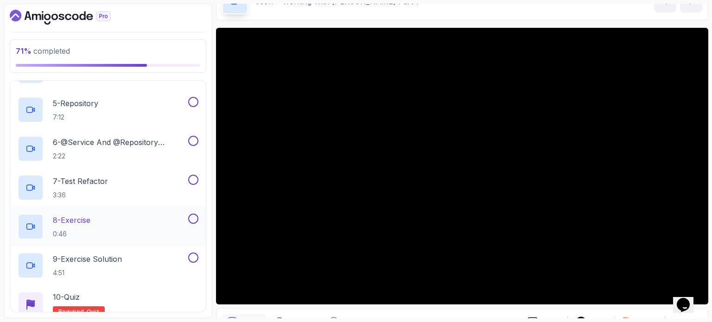
scroll to position [457, 0]
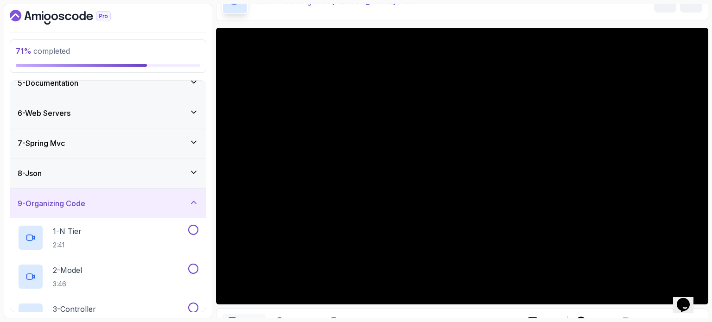
click at [145, 204] on div "9 - Organizing Code" at bounding box center [108, 203] width 181 height 11
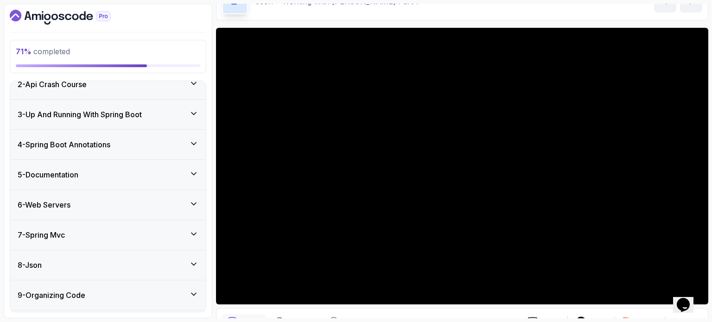
scroll to position [68, 0]
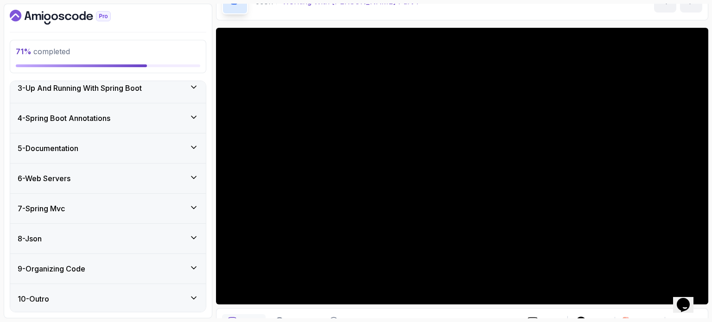
click at [123, 234] on div "8 - Json" at bounding box center [108, 238] width 181 height 11
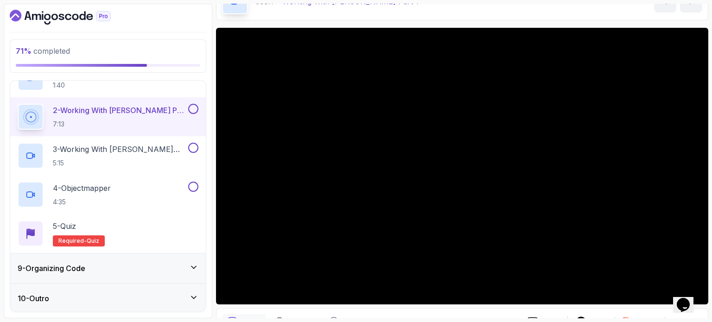
scroll to position [101, 0]
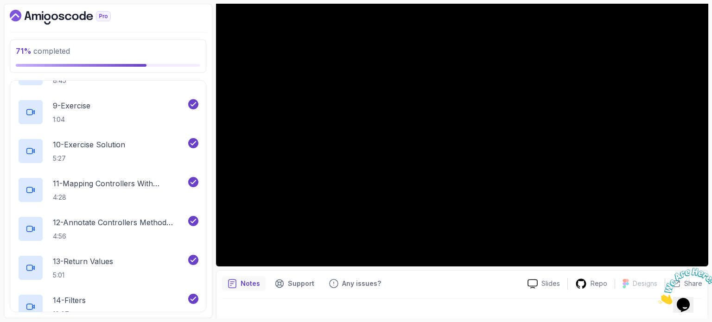
scroll to position [691, 0]
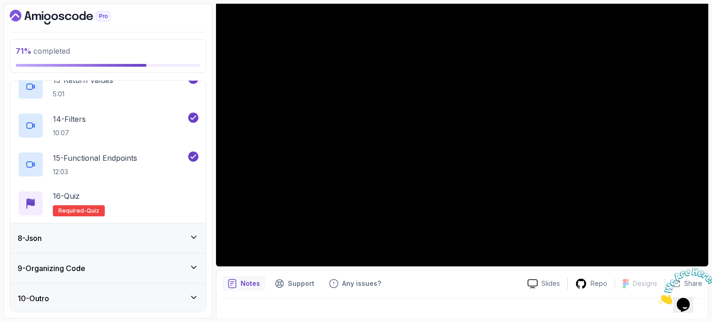
click at [91, 239] on div "8 - Json" at bounding box center [108, 238] width 181 height 11
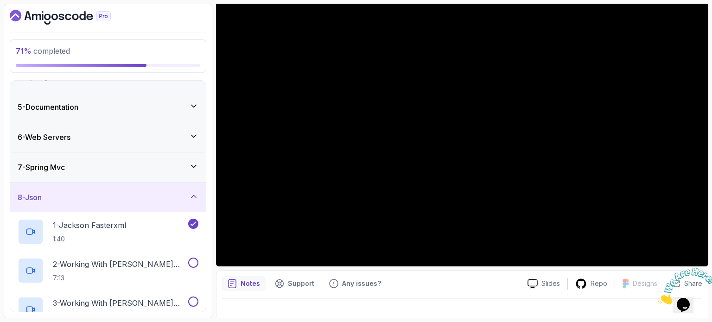
scroll to position [207, 0]
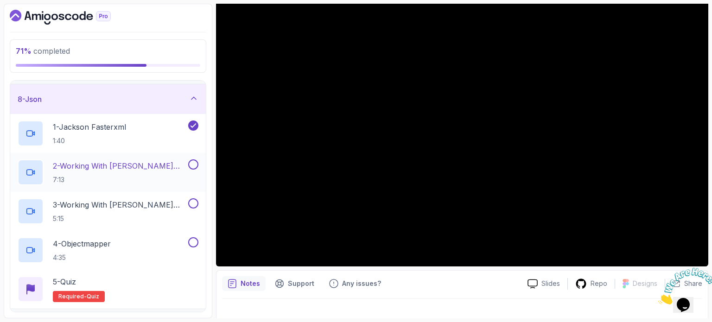
click at [132, 164] on p "2 - Working With [PERSON_NAME] Part 1" at bounding box center [119, 165] width 133 height 11
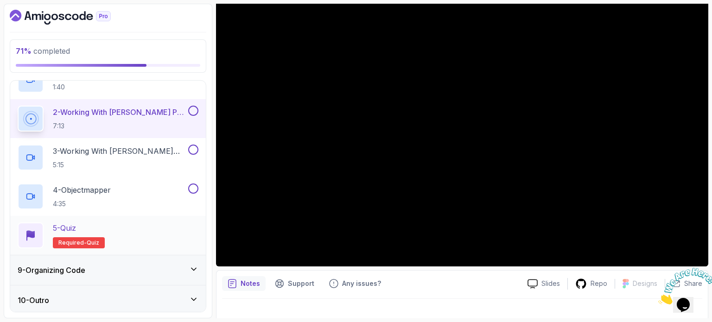
scroll to position [263, 0]
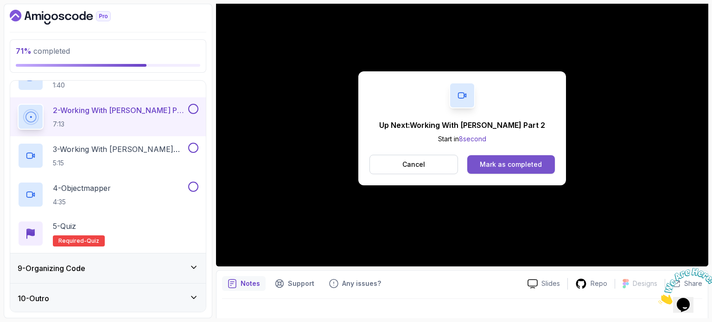
click at [502, 161] on div "Mark as completed" at bounding box center [511, 164] width 62 height 9
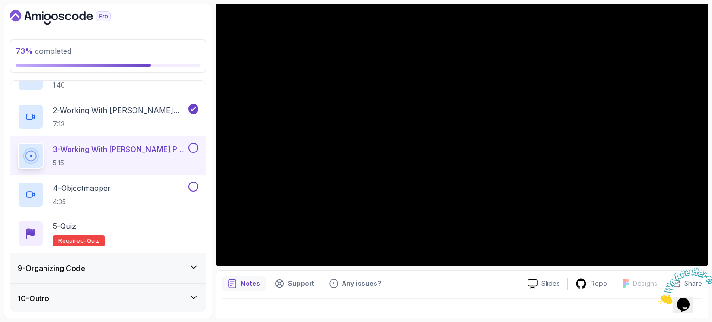
click at [128, 269] on div "9 - Organizing Code" at bounding box center [108, 268] width 181 height 11
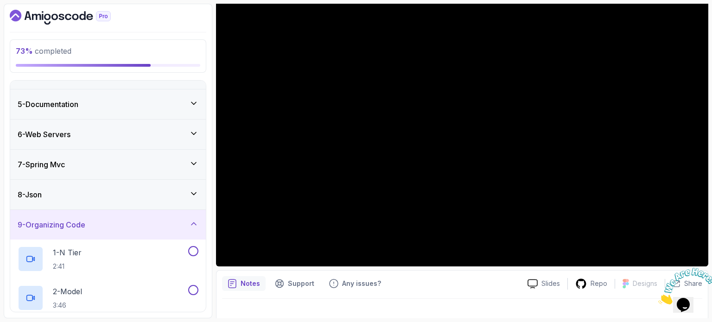
scroll to position [87, 0]
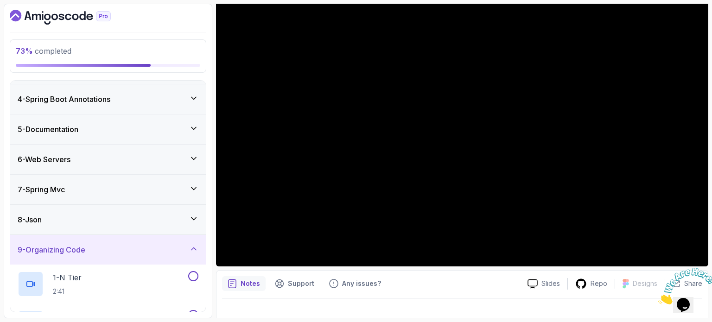
click at [110, 192] on div "7 - Spring Mvc" at bounding box center [108, 189] width 181 height 11
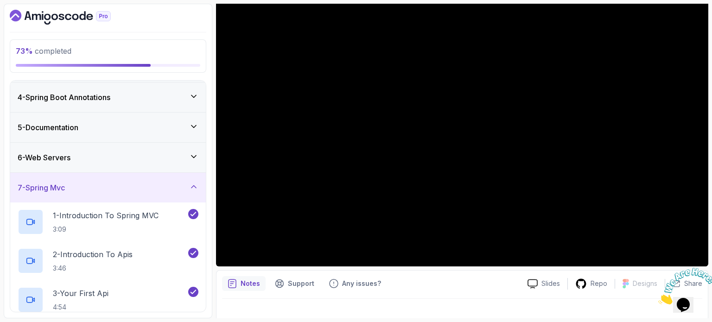
click at [106, 191] on div "7 - Spring Mvc" at bounding box center [108, 187] width 181 height 11
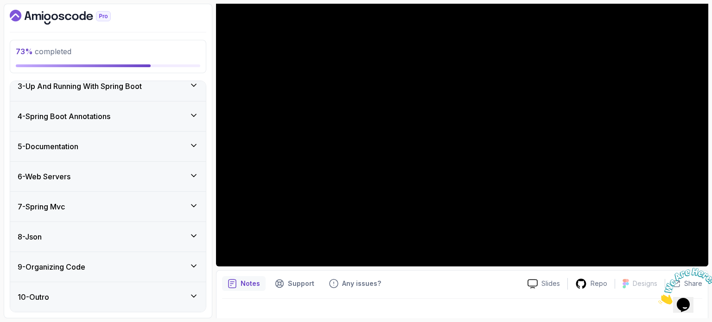
scroll to position [68, 0]
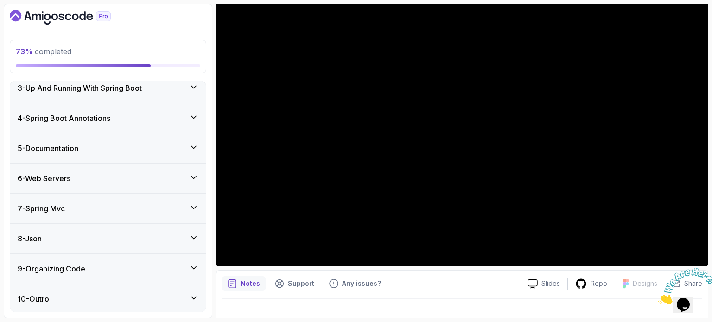
drag, startPoint x: 80, startPoint y: 230, endPoint x: 82, endPoint y: 226, distance: 4.8
click at [81, 228] on div "8 - Json" at bounding box center [108, 239] width 196 height 30
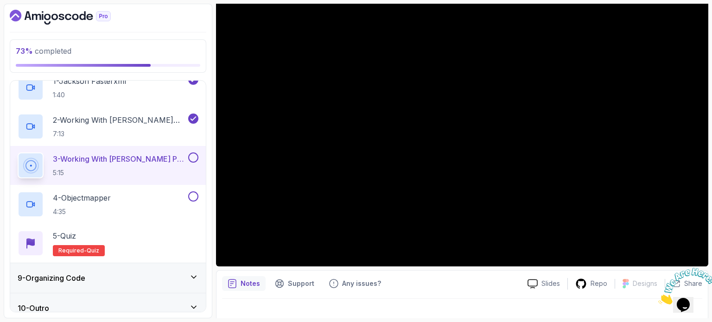
scroll to position [253, 0]
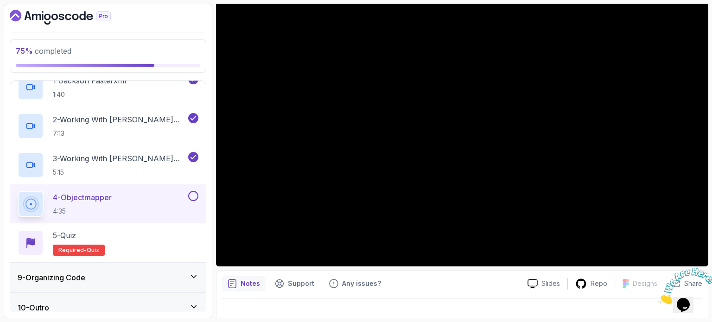
click at [194, 191] on button at bounding box center [193, 196] width 10 height 10
click at [147, 239] on div "5 - Quiz Required- quiz" at bounding box center [108, 243] width 181 height 26
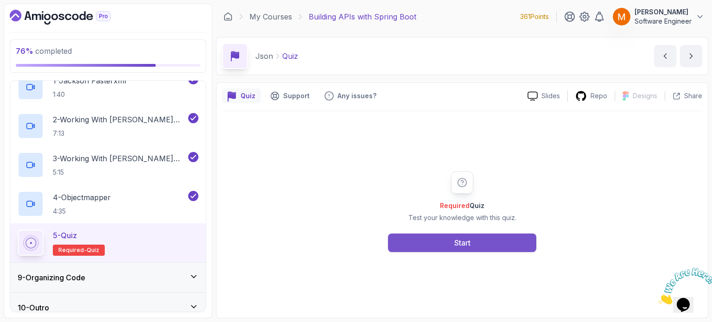
click at [439, 245] on button "Start" at bounding box center [462, 243] width 148 height 19
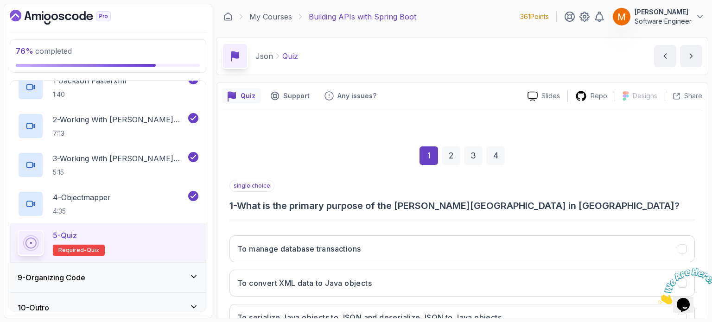
scroll to position [105, 0]
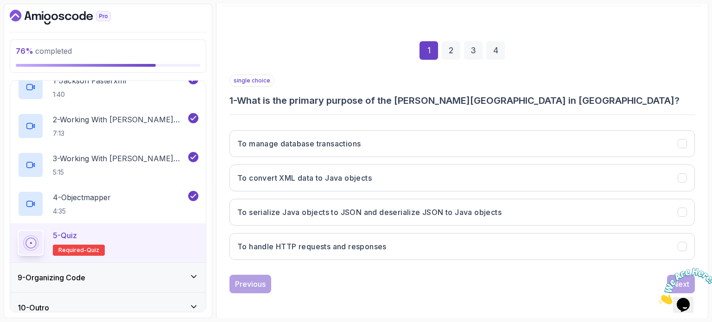
click at [389, 285] on div "Previous Next" at bounding box center [461, 284] width 465 height 19
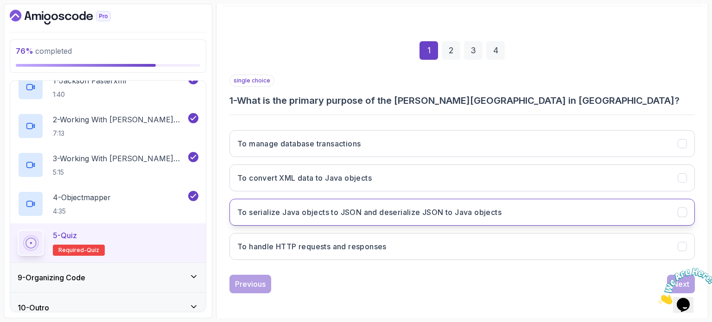
click at [363, 218] on button "To serialize Java objects to JSON and deserialize JSON to Java objects" at bounding box center [461, 212] width 465 height 27
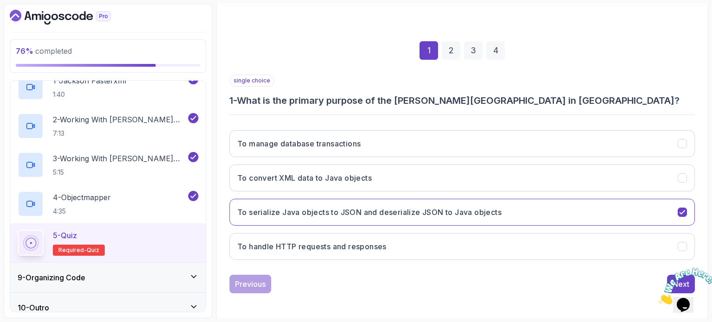
click at [658, 298] on icon "Close" at bounding box center [658, 302] width 0 height 8
click at [675, 275] on button "Next" at bounding box center [681, 284] width 28 height 19
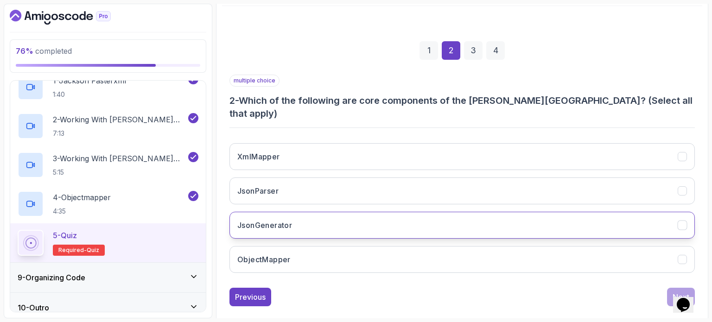
click at [281, 220] on h3 "JsonGenerator" at bounding box center [264, 225] width 55 height 11
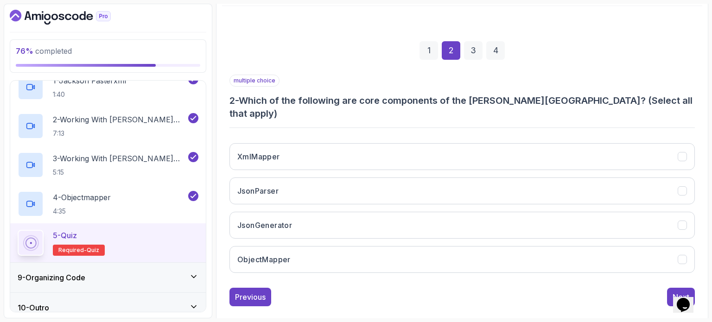
click at [324, 231] on div "XmlMapper JsonParser JsonGenerator ObjectMapper" at bounding box center [461, 208] width 465 height 145
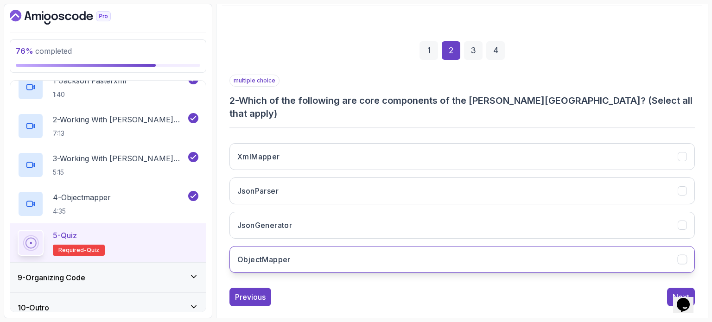
click at [328, 246] on button "ObjectMapper" at bounding box center [461, 259] width 465 height 27
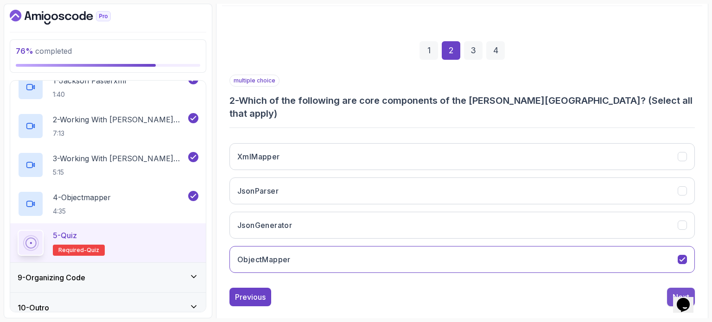
click at [674, 291] on div "Next" at bounding box center [680, 296] width 17 height 11
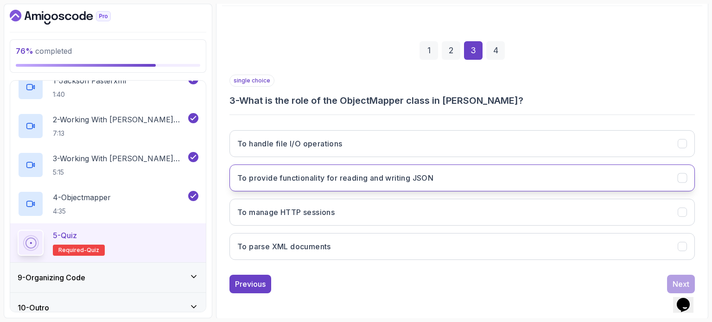
click at [293, 180] on h3 "To provide functionality for reading and writing JSON" at bounding box center [335, 177] width 196 height 11
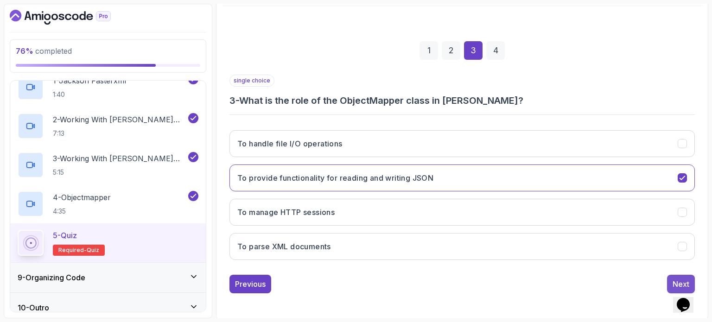
click at [672, 278] on div "Next" at bounding box center [680, 283] width 17 height 11
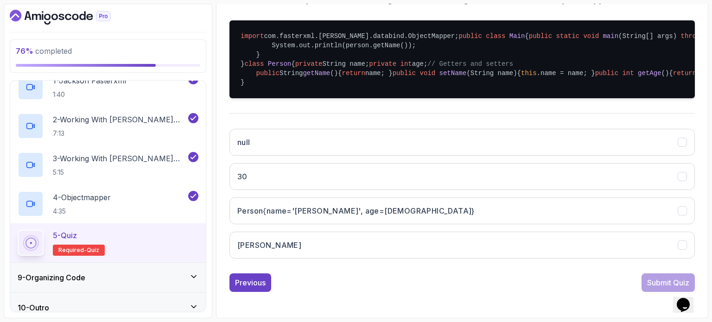
scroll to position [337, 0]
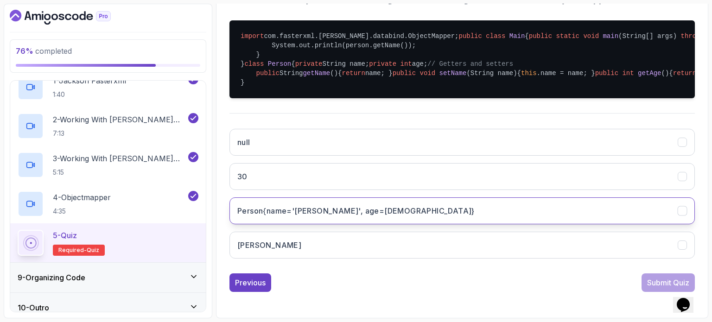
click at [321, 216] on h3 "Person{name='John', age=30}" at bounding box center [355, 210] width 237 height 11
click at [643, 292] on button "Submit Quiz" at bounding box center [667, 282] width 53 height 19
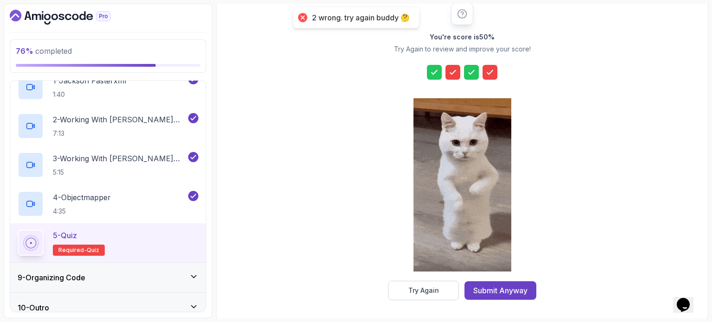
click at [455, 77] on div at bounding box center [452, 72] width 15 height 15
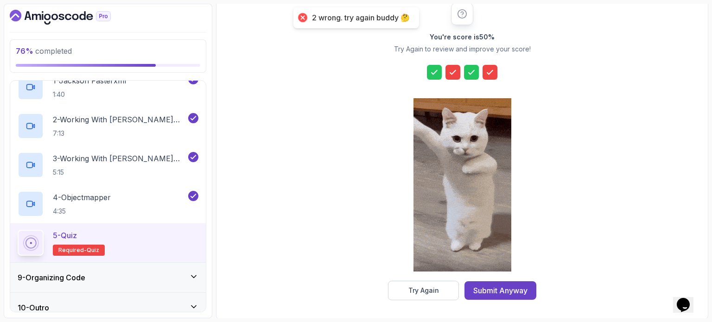
click at [452, 71] on icon at bounding box center [452, 72] width 9 height 9
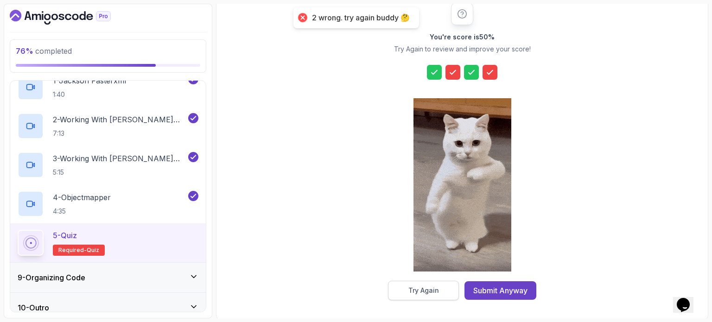
click at [409, 286] on div "Try Again" at bounding box center [423, 290] width 31 height 9
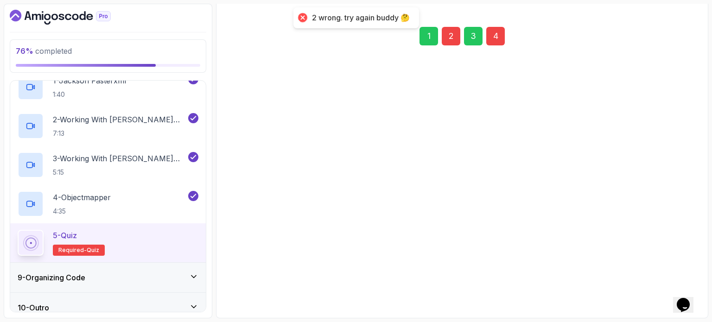
scroll to position [105, 0]
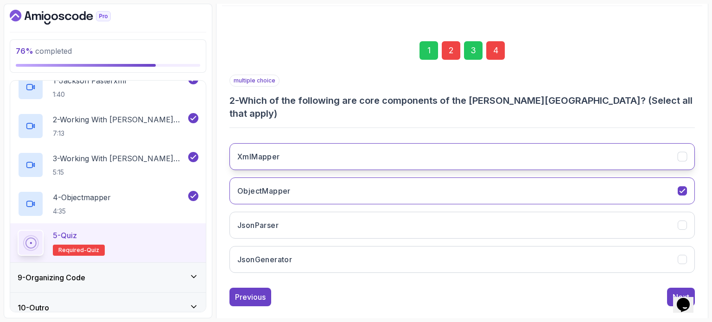
click at [300, 152] on button "XmlMapper" at bounding box center [461, 156] width 465 height 27
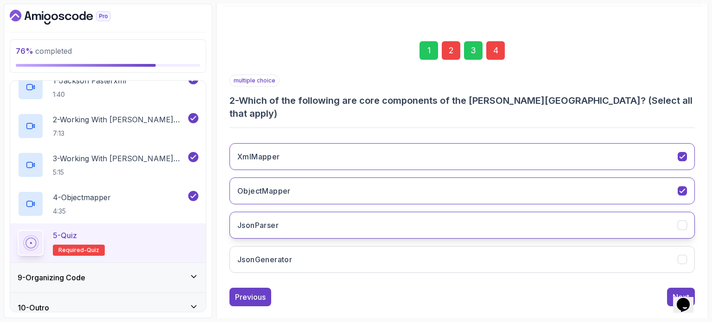
click at [305, 212] on button "JsonParser" at bounding box center [461, 225] width 465 height 27
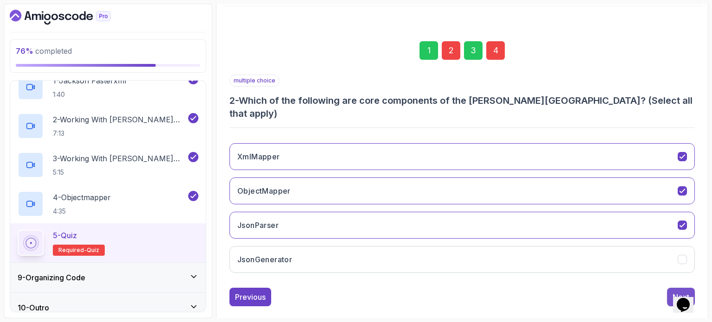
click at [668, 288] on button "Next" at bounding box center [681, 297] width 28 height 19
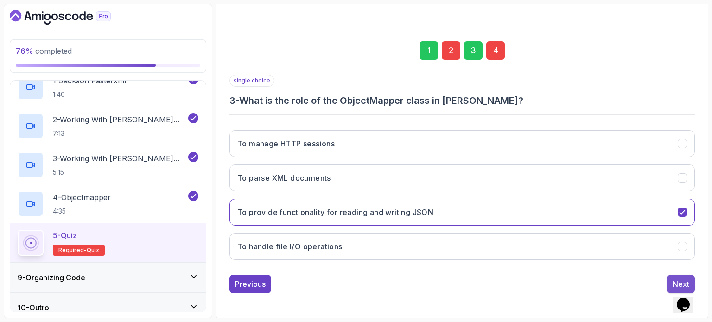
click at [678, 278] on div "Next" at bounding box center [680, 283] width 17 height 11
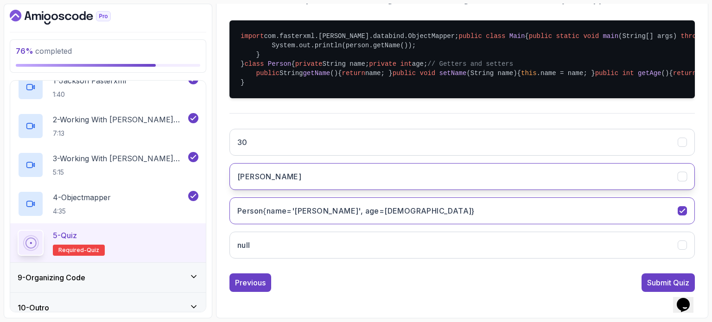
scroll to position [344, 0]
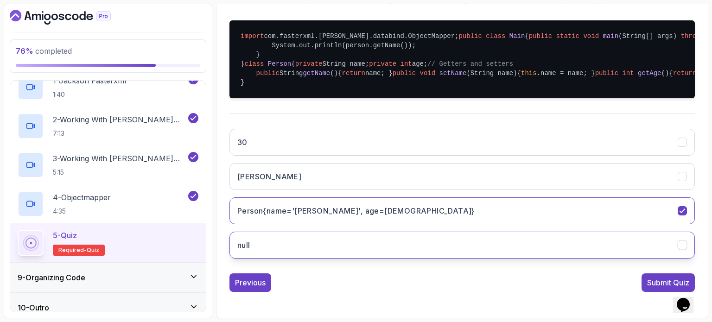
click at [310, 240] on button "null" at bounding box center [461, 245] width 465 height 27
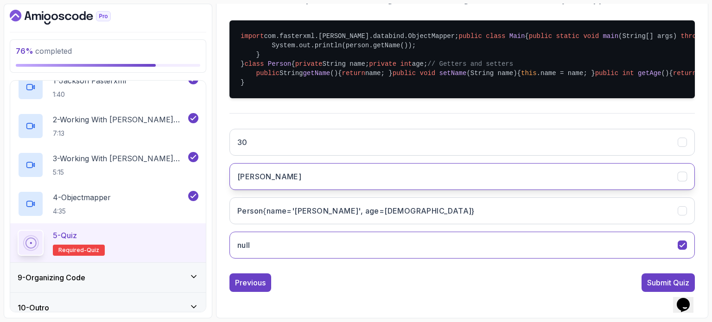
click at [313, 179] on button "John" at bounding box center [461, 176] width 465 height 27
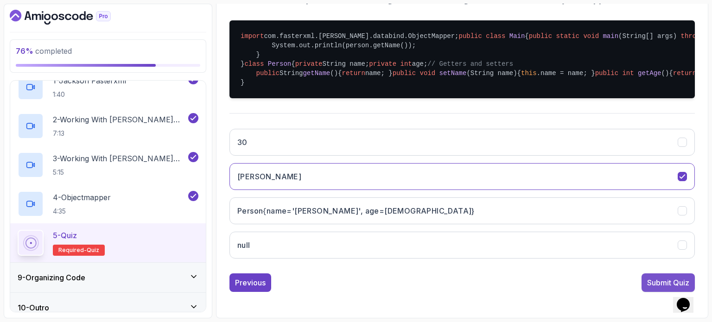
click at [654, 281] on div "Submit Quiz" at bounding box center [668, 282] width 42 height 11
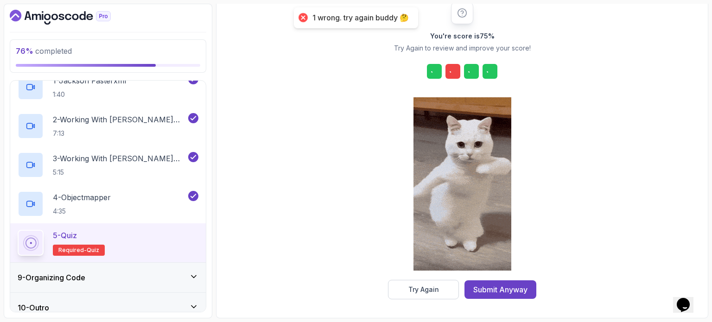
scroll to position [121, 0]
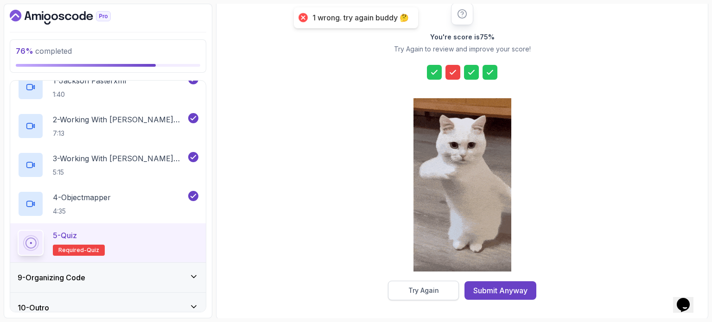
click at [421, 283] on button "Try Again" at bounding box center [423, 290] width 71 height 19
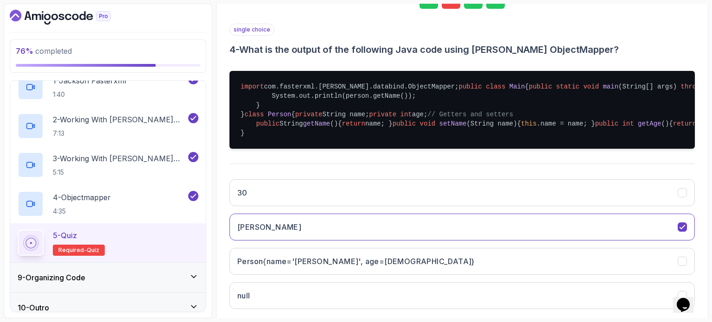
scroll to position [75, 0]
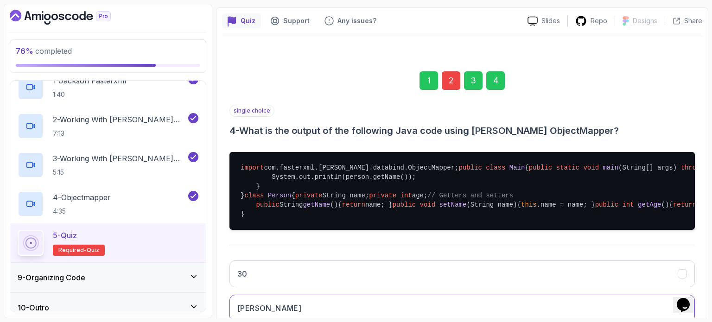
click at [447, 82] on div "2" at bounding box center [451, 80] width 19 height 19
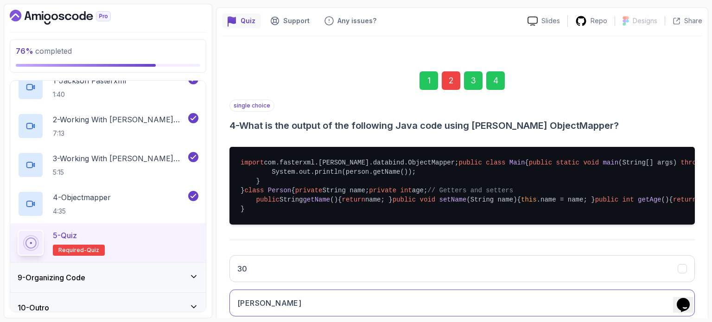
scroll to position [105, 0]
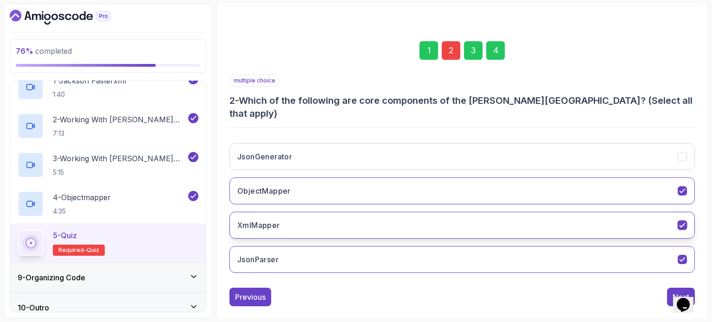
click at [655, 214] on button "XmlMapper" at bounding box center [461, 225] width 465 height 27
drag, startPoint x: 549, startPoint y: 214, endPoint x: 549, endPoint y: 224, distance: 9.7
click at [549, 214] on button "XmlMapper" at bounding box center [461, 225] width 465 height 27
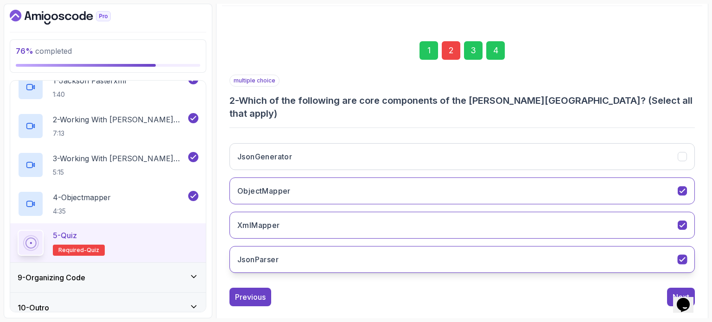
click at [550, 246] on button "JsonParser" at bounding box center [461, 259] width 465 height 27
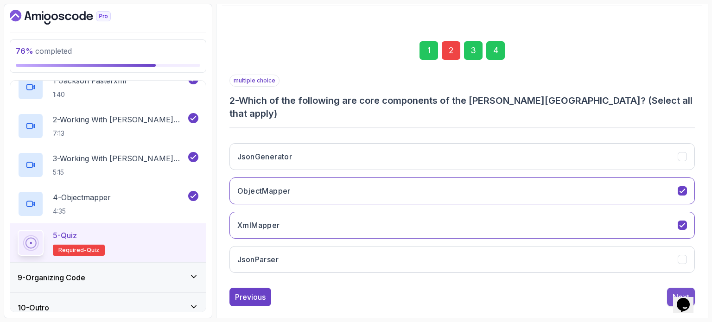
click at [670, 288] on button "Next" at bounding box center [681, 297] width 28 height 19
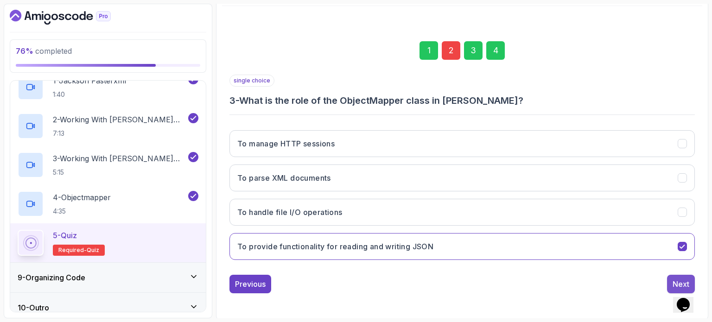
click at [671, 281] on button "Next" at bounding box center [681, 284] width 28 height 19
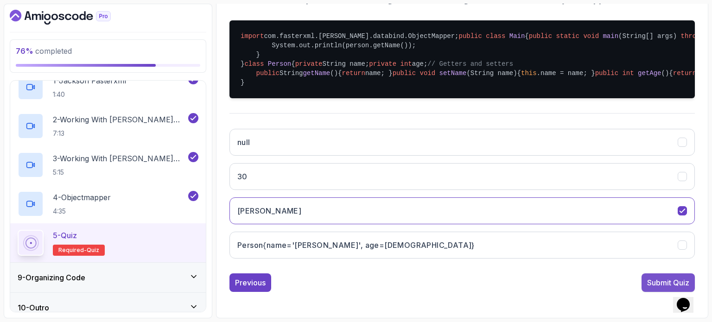
click at [665, 287] on div "Submit Quiz" at bounding box center [668, 282] width 42 height 11
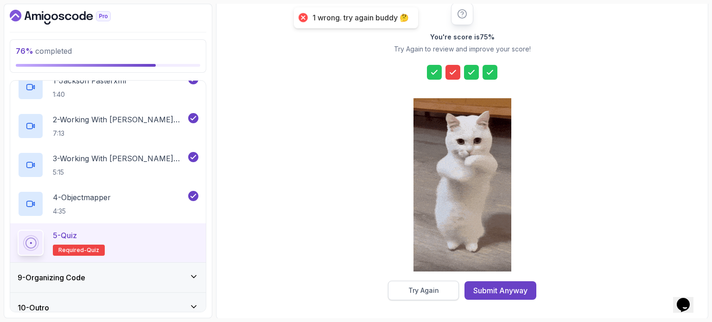
click at [416, 289] on div "Try Again" at bounding box center [423, 290] width 31 height 9
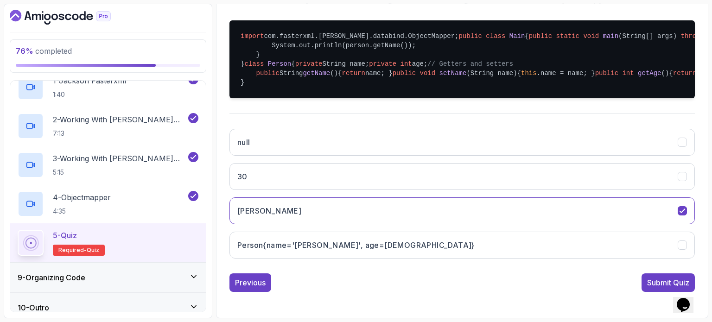
scroll to position [344, 0]
click at [250, 278] on div "Previous" at bounding box center [250, 282] width 31 height 11
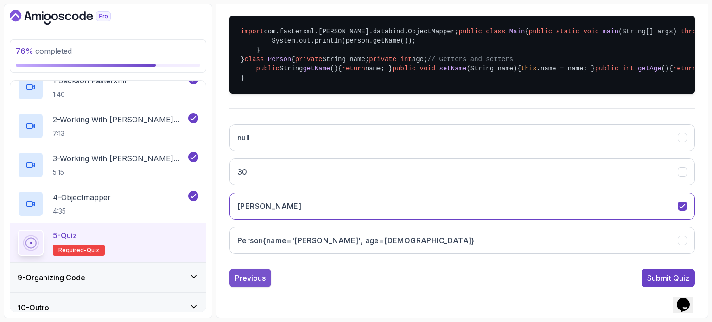
scroll to position [105, 0]
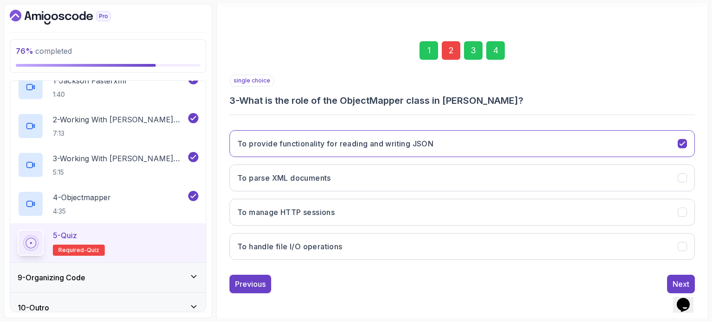
click at [251, 277] on button "Previous" at bounding box center [250, 284] width 42 height 19
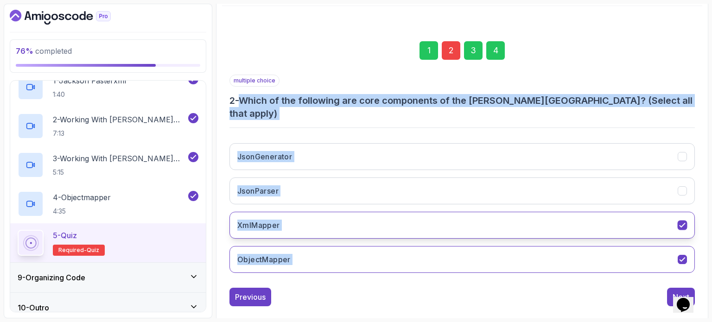
drag, startPoint x: 246, startPoint y: 102, endPoint x: 605, endPoint y: 224, distance: 379.7
click at [617, 235] on div "multiple choice 2 - Which of the following are core components of the Jackson l…" at bounding box center [461, 178] width 465 height 206
copy div "Which of the following are core components of the Jackson library? (Select all …"
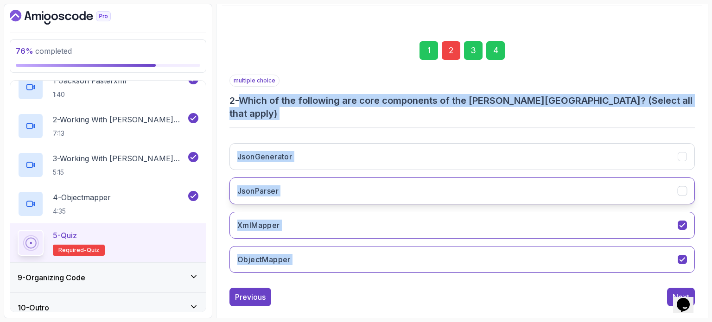
click at [327, 190] on button "JsonParser" at bounding box center [461, 190] width 465 height 27
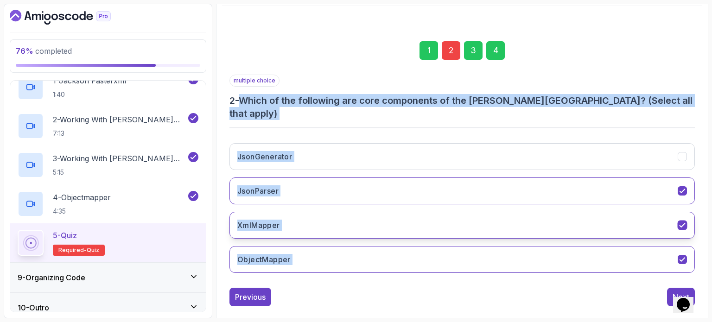
click at [428, 212] on button "XmlMapper" at bounding box center [461, 225] width 465 height 27
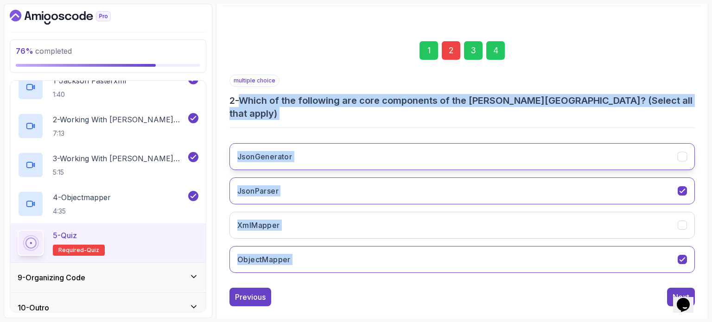
click at [400, 148] on button "JsonGenerator" at bounding box center [461, 156] width 465 height 27
click at [675, 291] on div "Next" at bounding box center [680, 296] width 17 height 11
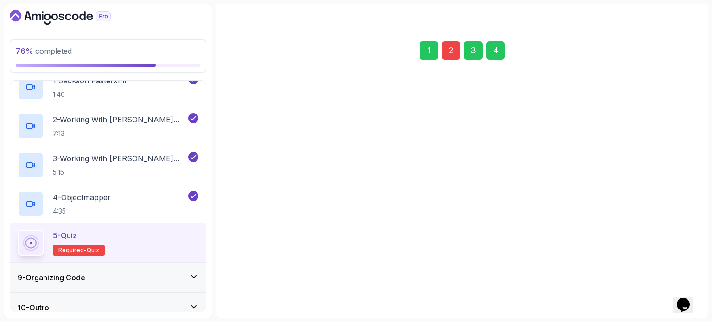
click at [675, 280] on div "Next" at bounding box center [680, 283] width 17 height 11
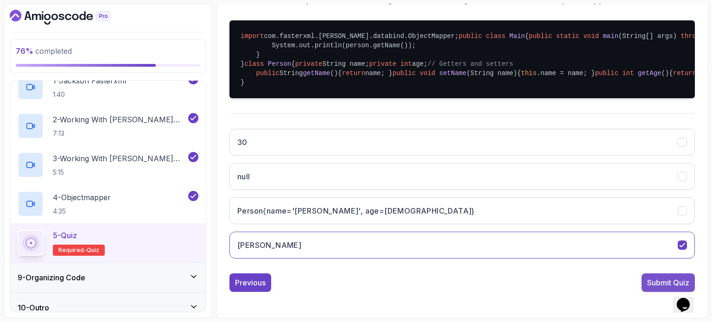
click at [649, 286] on div "Submit Quiz" at bounding box center [668, 282] width 42 height 11
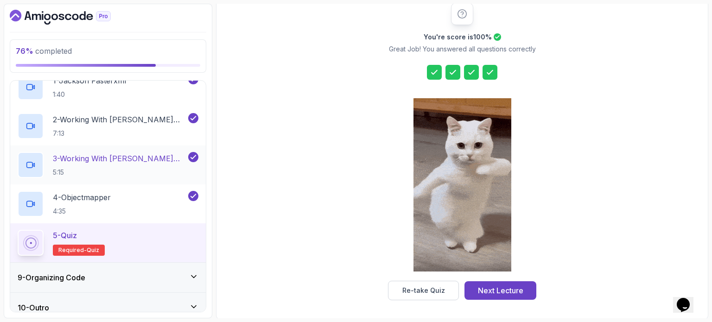
scroll to position [263, 0]
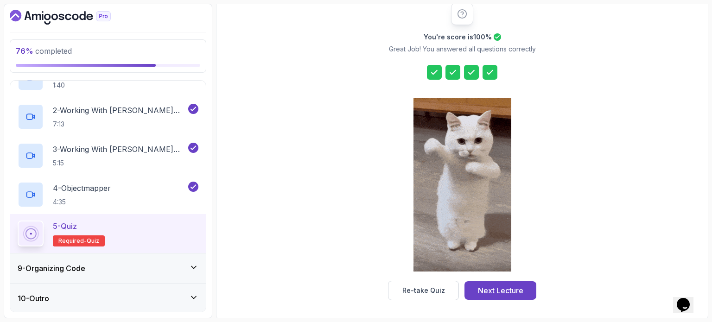
click at [102, 263] on div "9 - Organizing Code" at bounding box center [108, 268] width 181 height 11
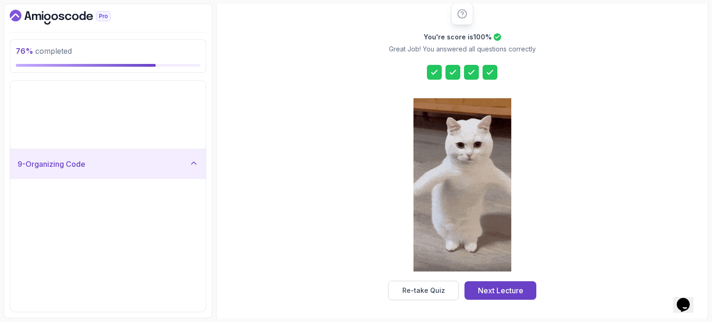
scroll to position [68, 0]
